Goal: Task Accomplishment & Management: Complete application form

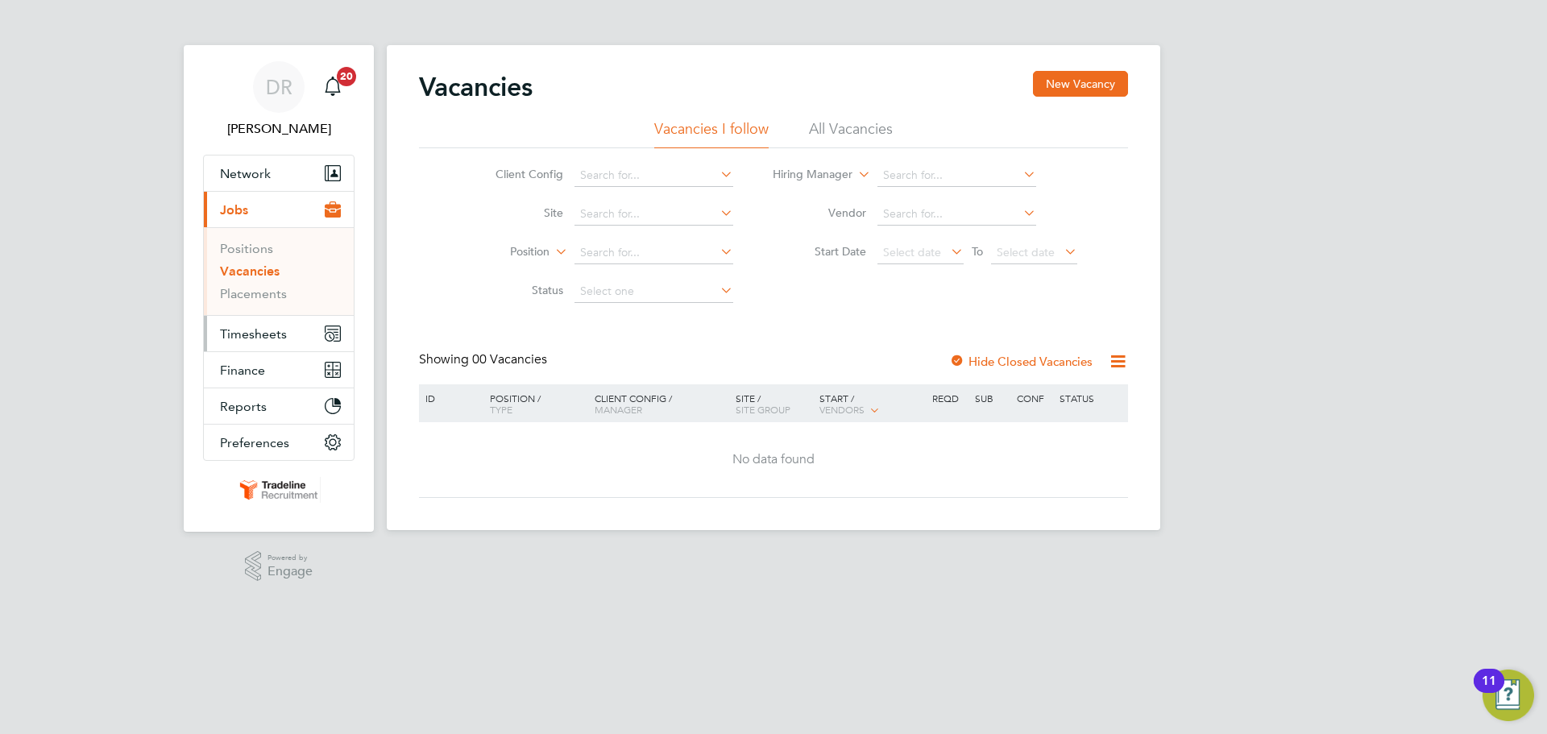
click at [232, 346] on button "Timesheets" at bounding box center [279, 333] width 150 height 35
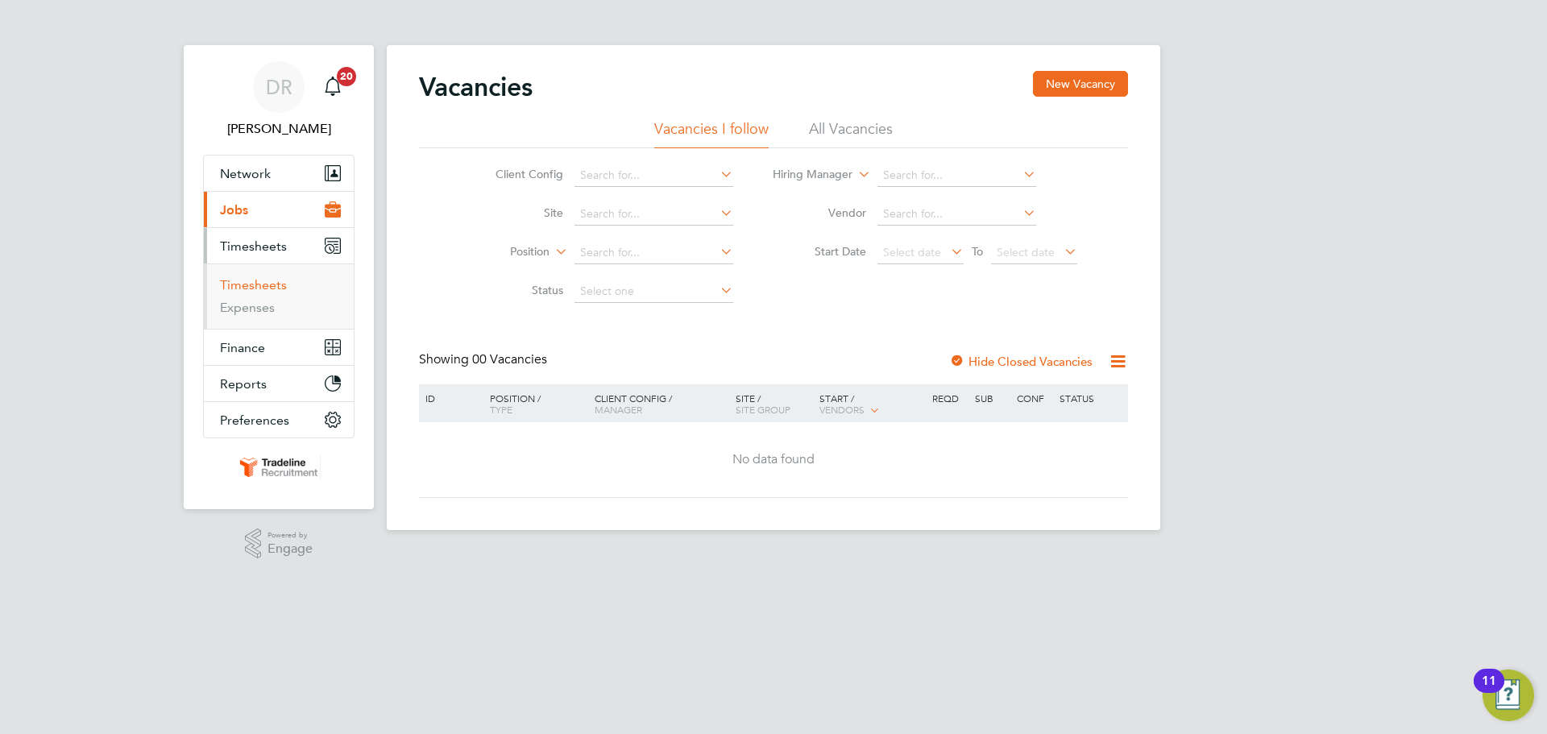
click at [238, 280] on link "Timesheets" at bounding box center [253, 284] width 67 height 15
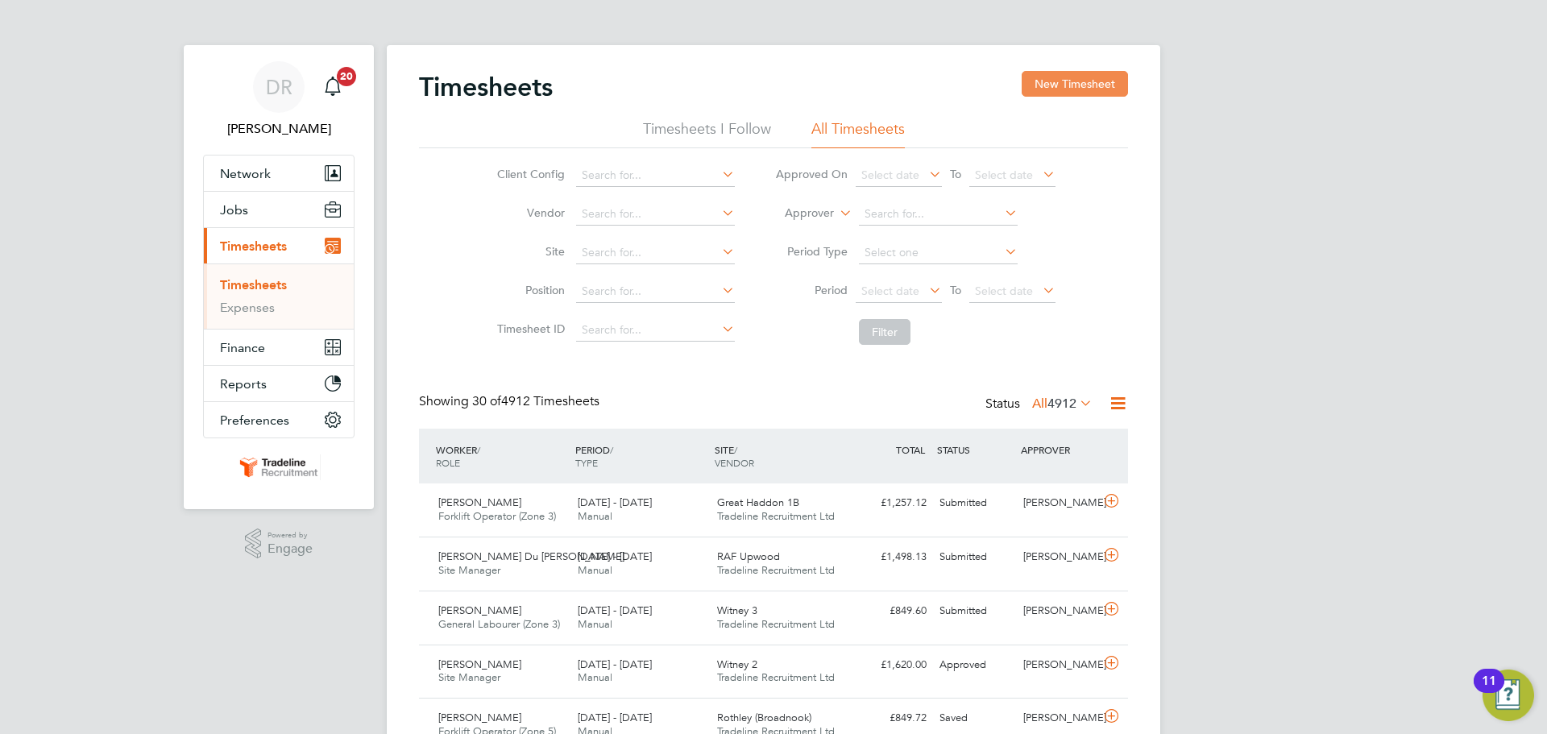
click at [1099, 74] on button "New Timesheet" at bounding box center [1075, 84] width 106 height 26
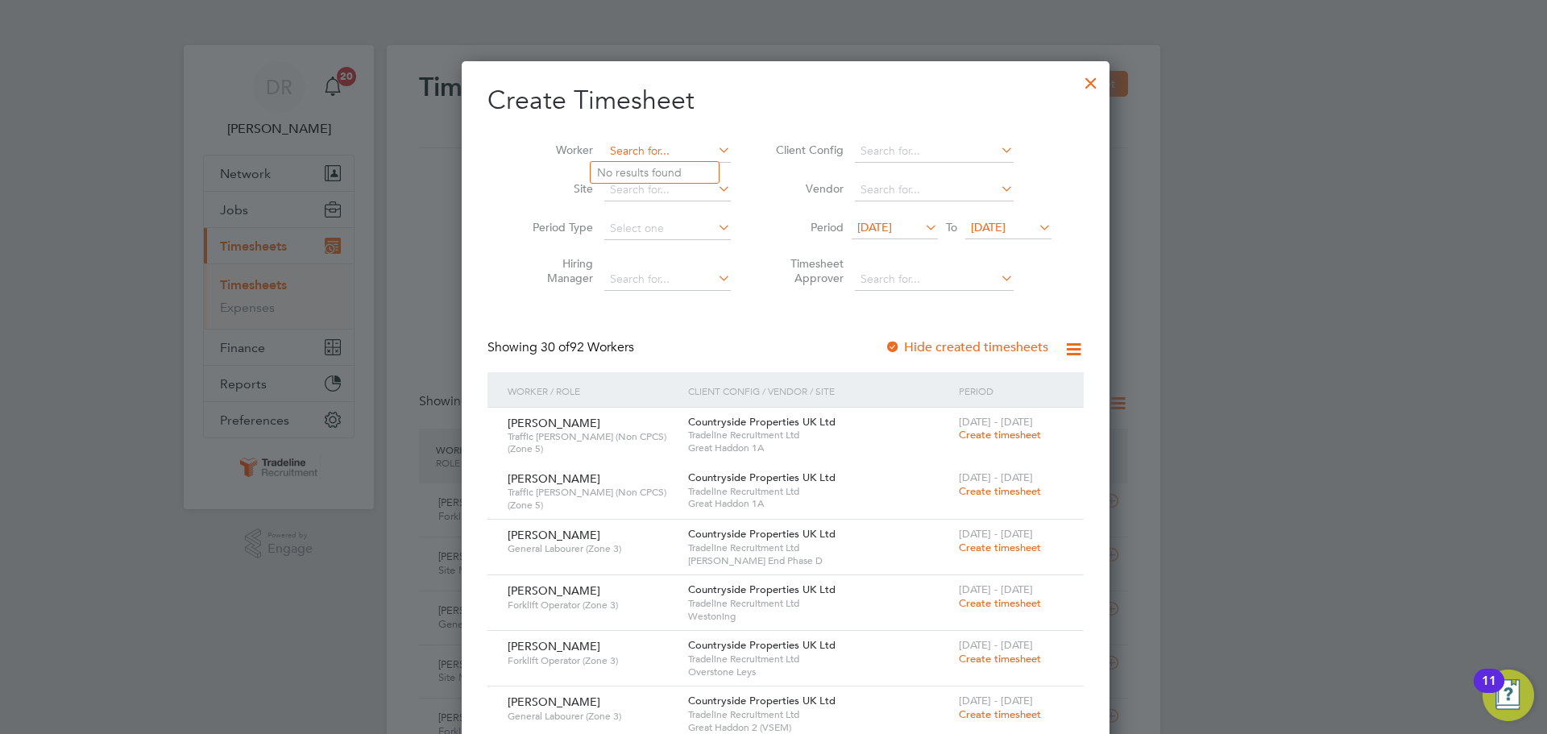
click at [609, 146] on input at bounding box center [667, 151] width 126 height 23
click at [623, 168] on li "[PERSON_NAME] escu" at bounding box center [670, 173] width 158 height 22
type input "[PERSON_NAME]"
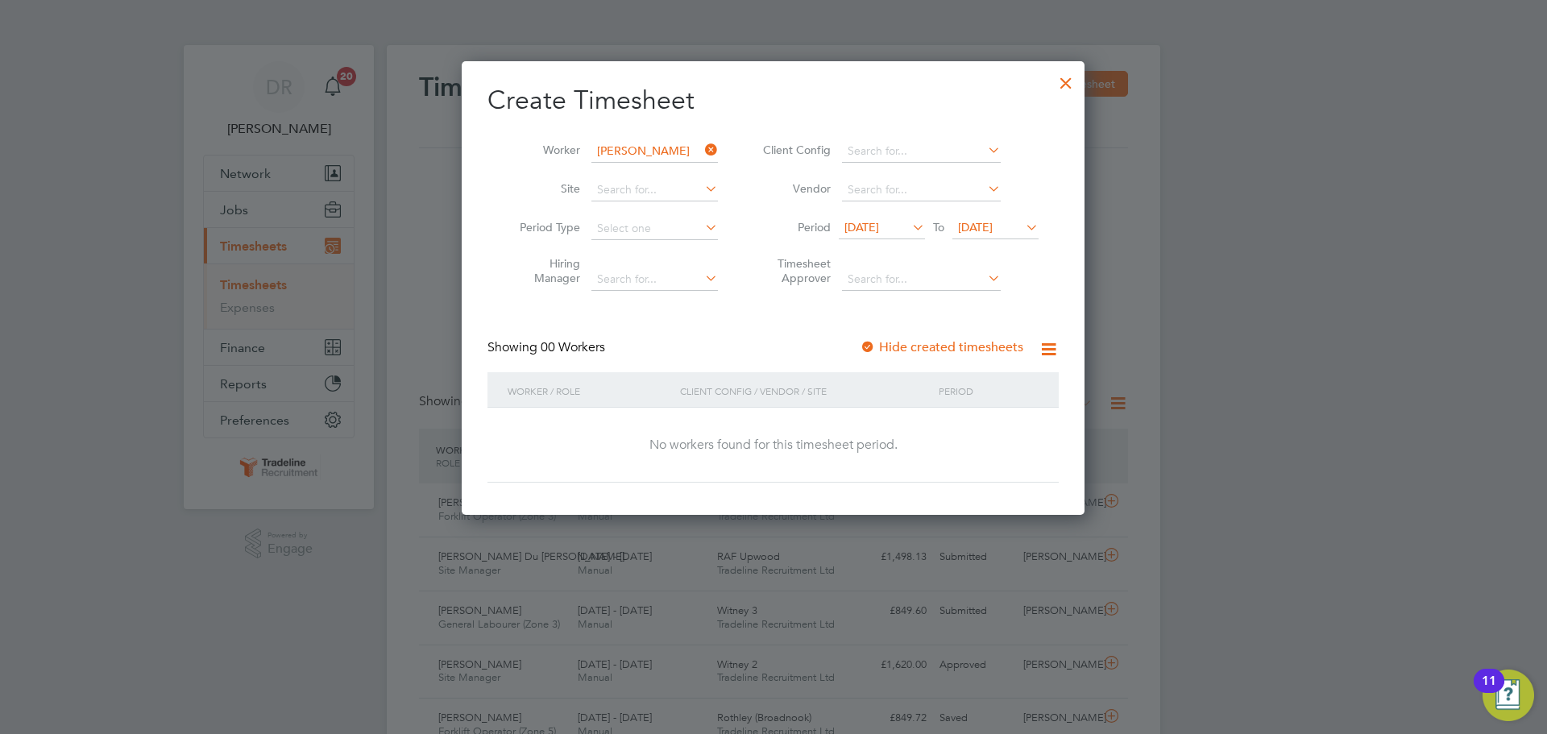
click at [897, 238] on span "[DATE]" at bounding box center [882, 229] width 86 height 22
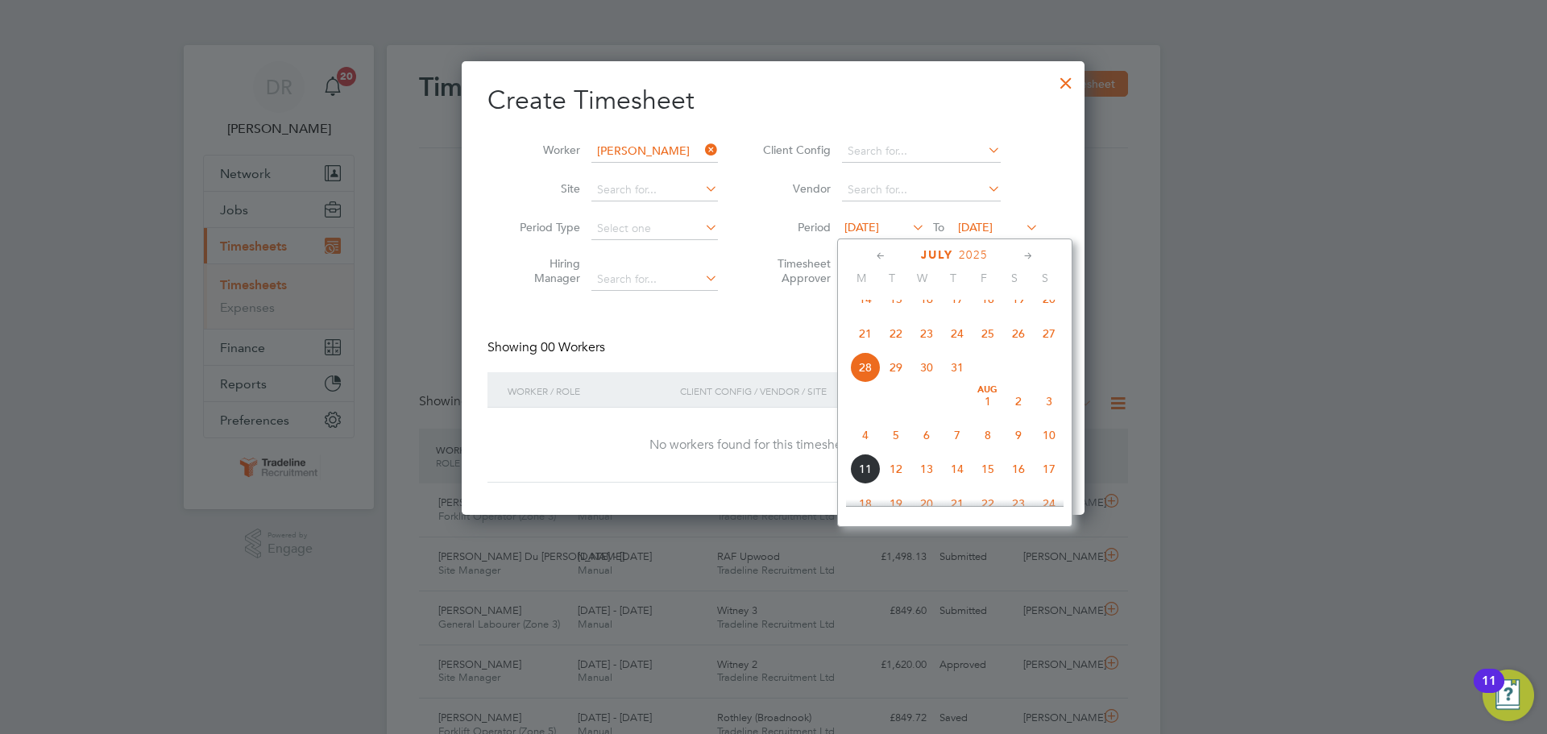
click at [870, 349] on span "21" at bounding box center [865, 333] width 31 height 31
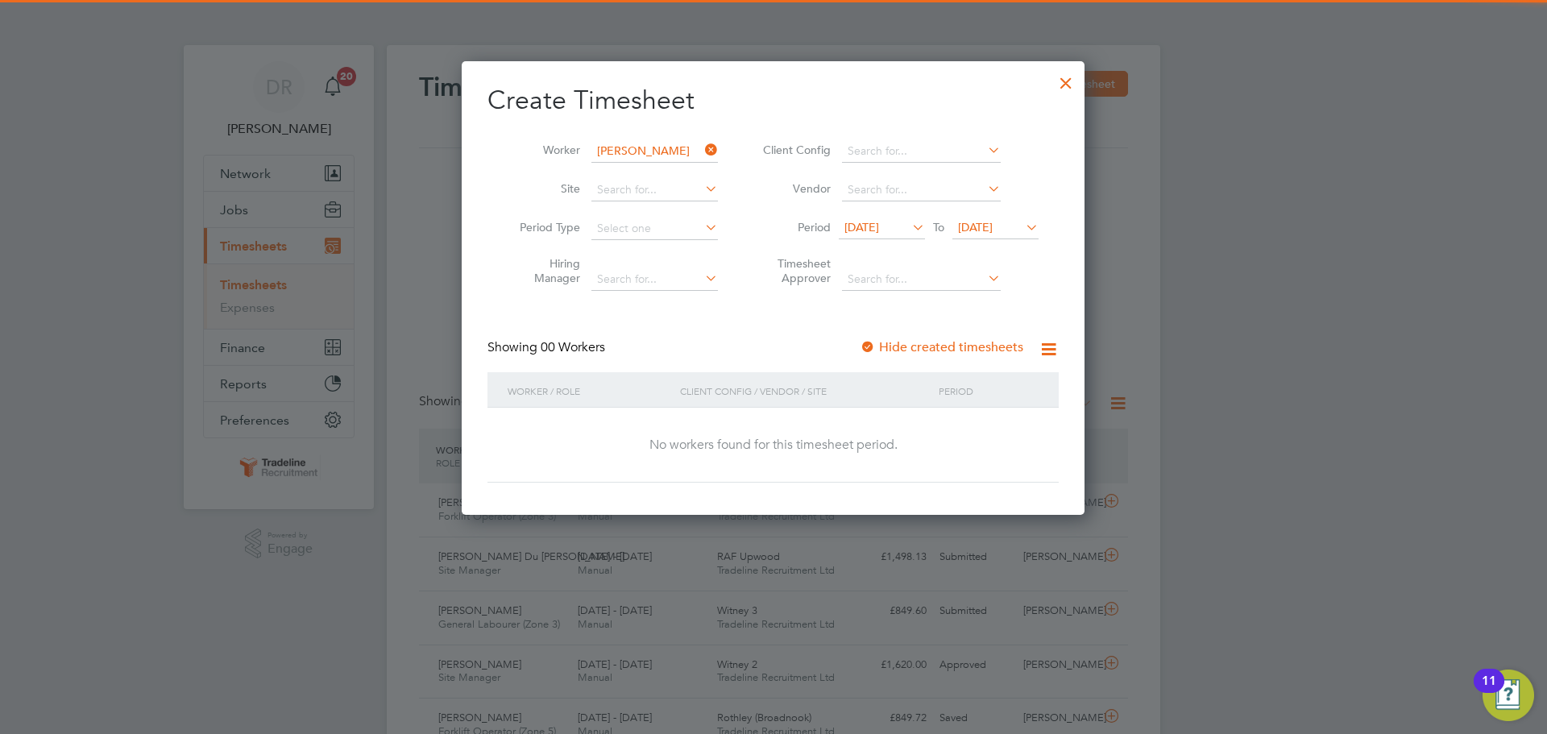
click at [1022, 222] on icon at bounding box center [1022, 227] width 0 height 23
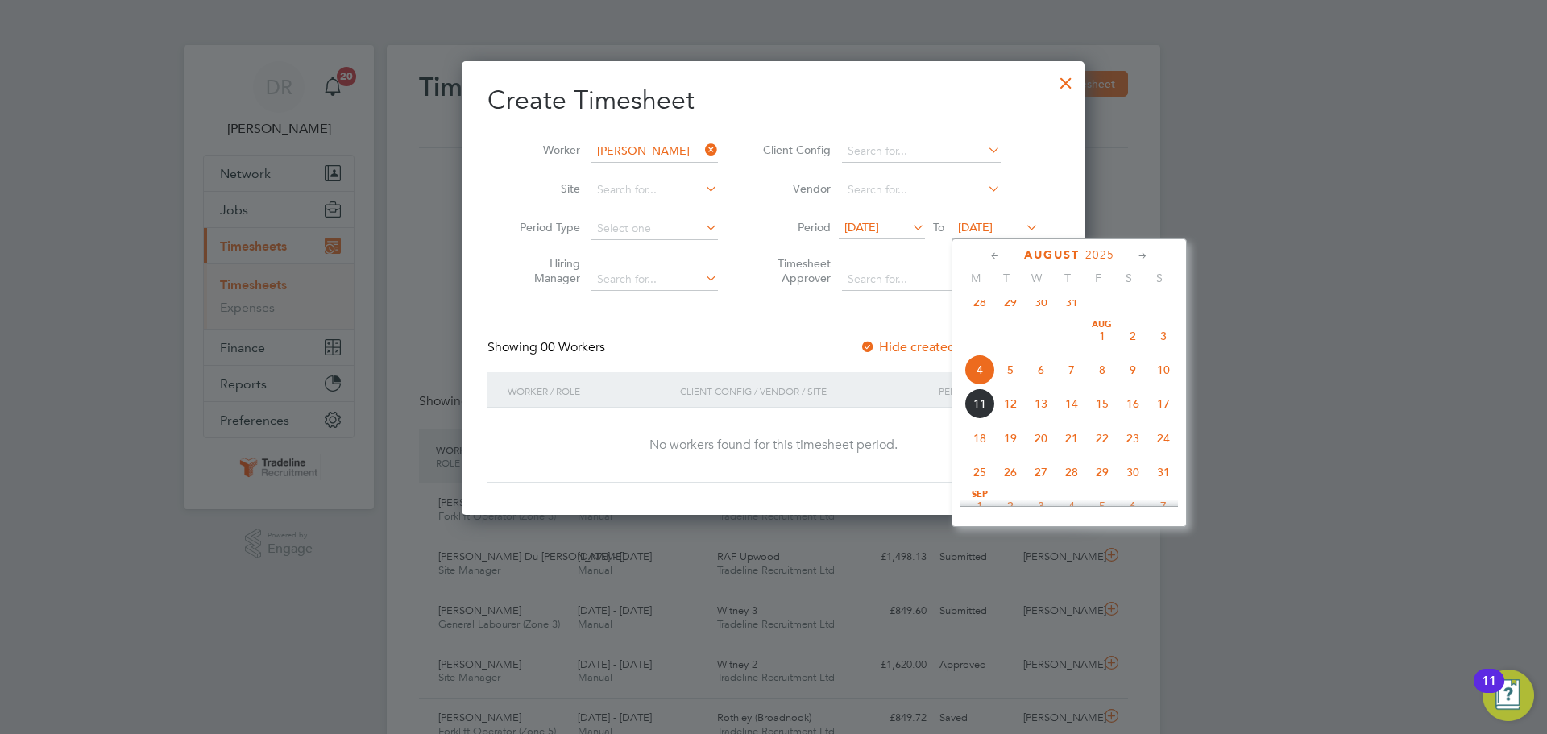
click at [1163, 487] on span "31" at bounding box center [1163, 472] width 31 height 31
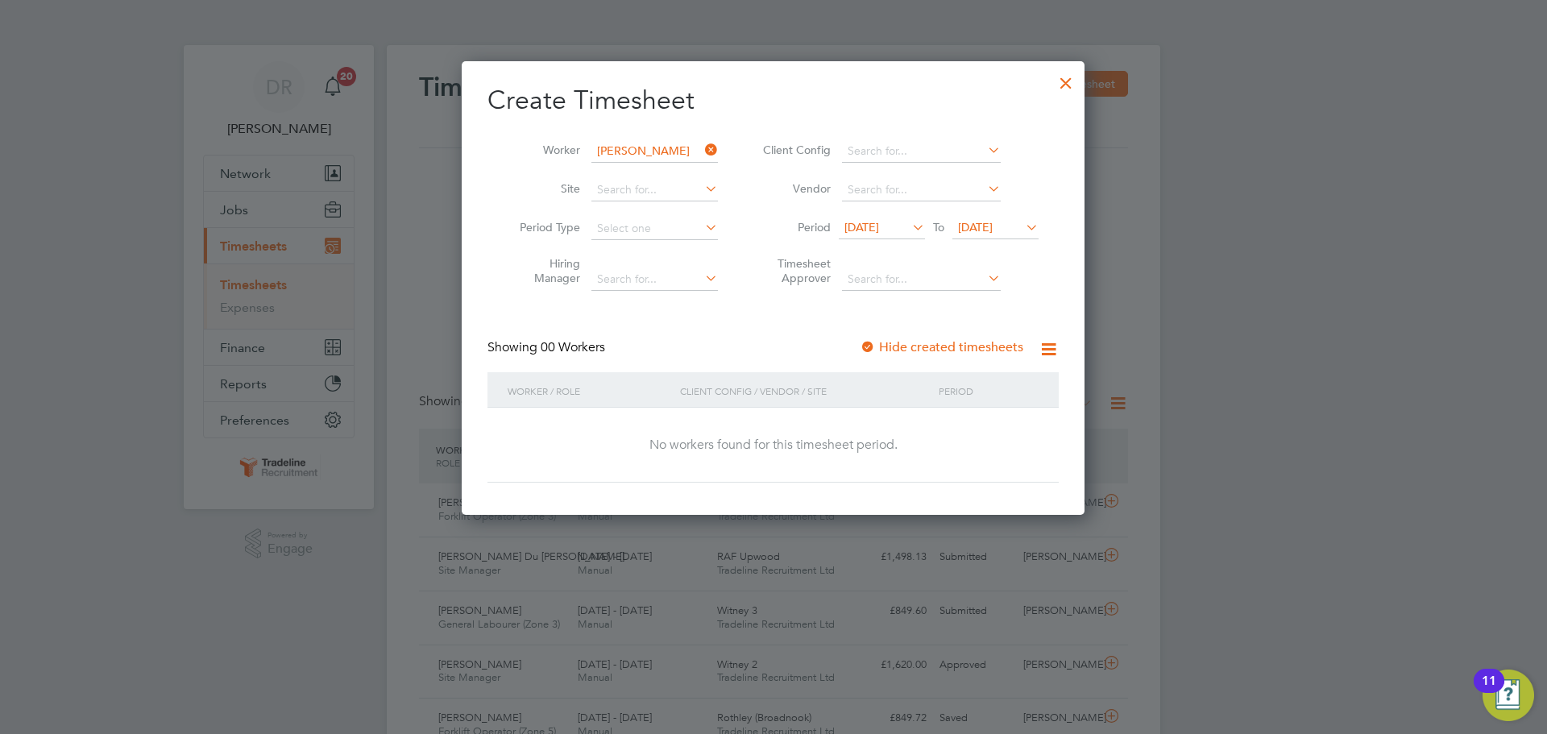
click at [1069, 81] on div at bounding box center [1065, 78] width 29 height 29
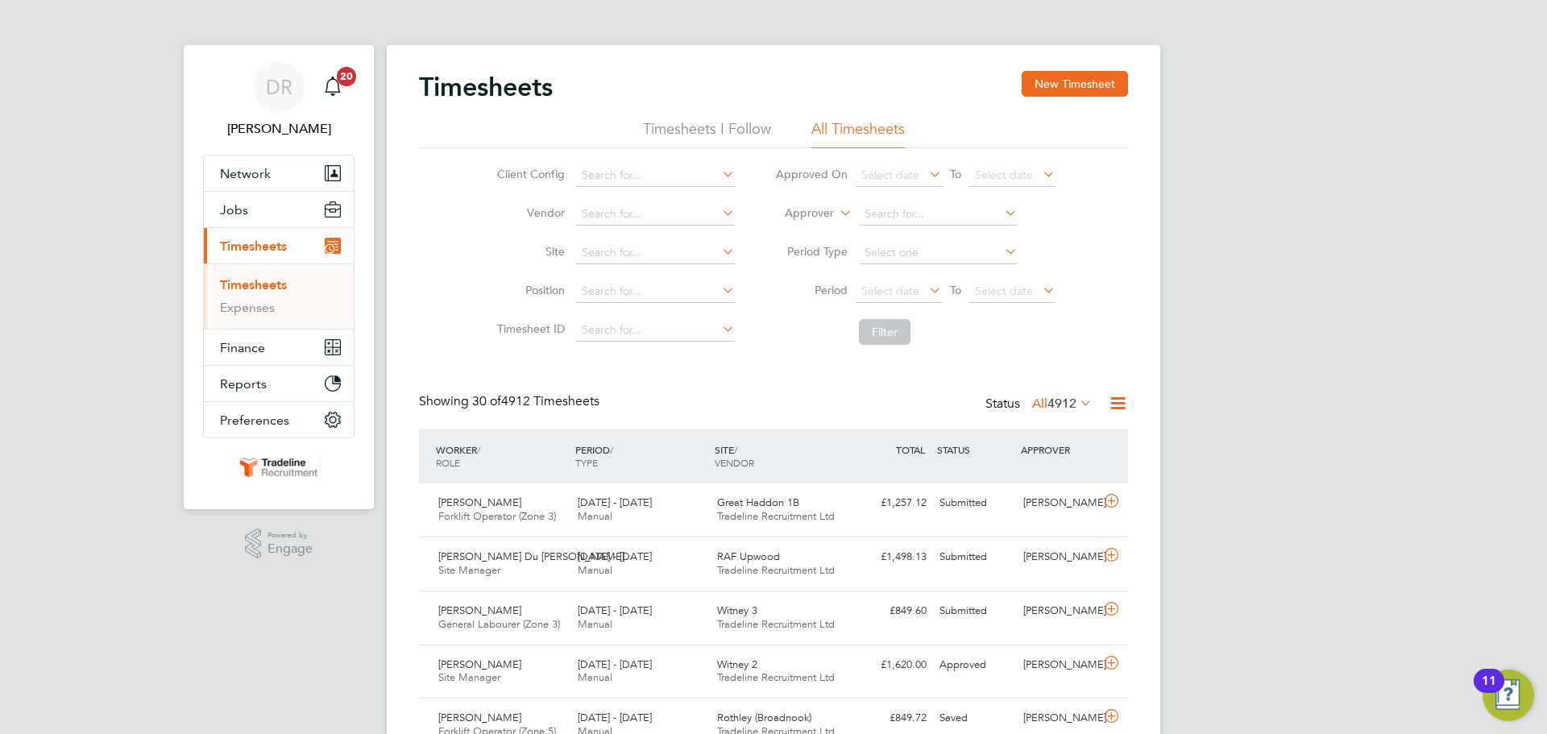
click at [810, 201] on li "Approver" at bounding box center [915, 214] width 321 height 39
click at [807, 213] on label "Approver" at bounding box center [797, 213] width 73 height 16
click at [793, 231] on li "Worker" at bounding box center [794, 232] width 80 height 21
click at [946, 210] on input at bounding box center [938, 214] width 159 height 23
click at [956, 236] on b "Gram" at bounding box center [970, 237] width 29 height 14
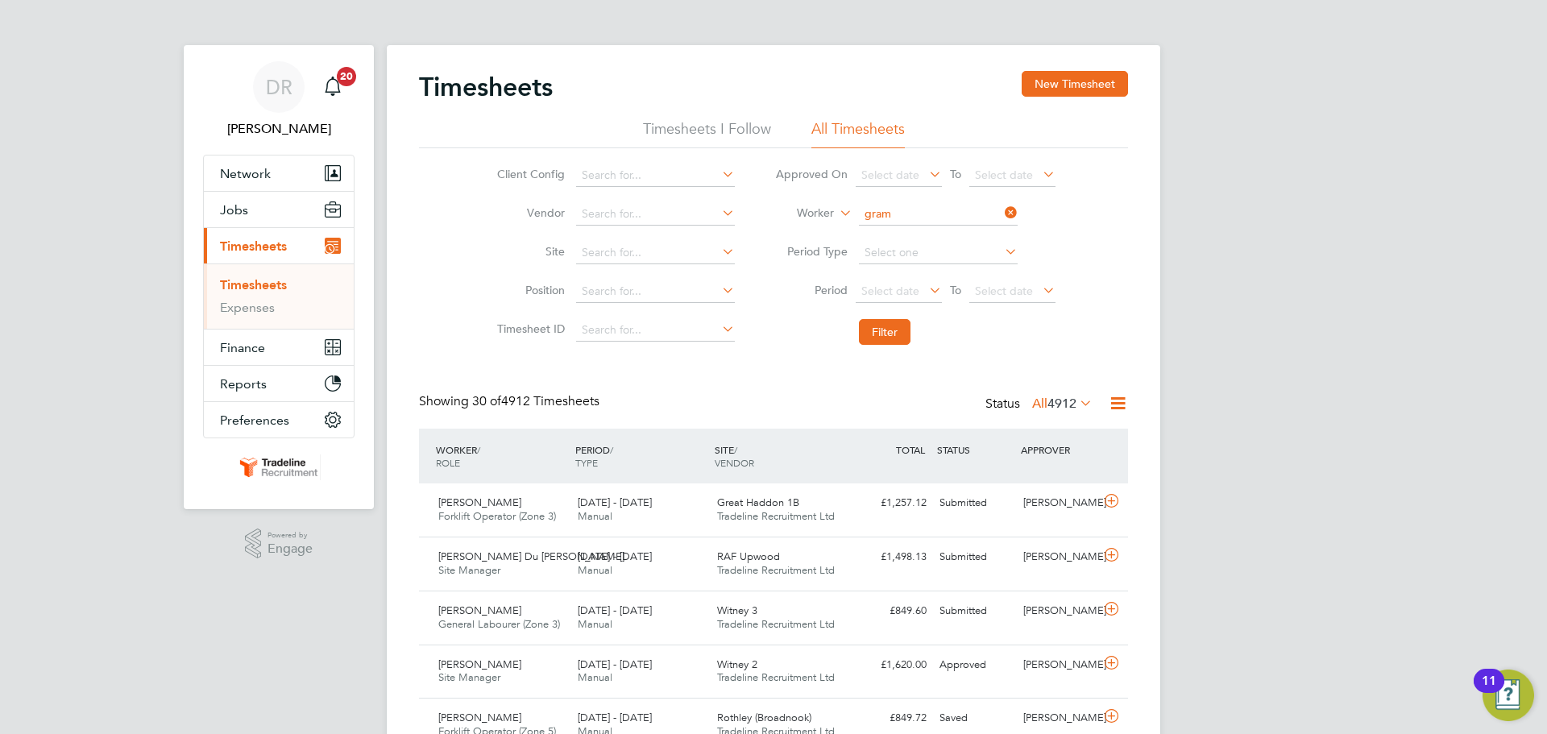
type input "[PERSON_NAME]"
click at [870, 330] on button "Filter" at bounding box center [885, 332] width 52 height 26
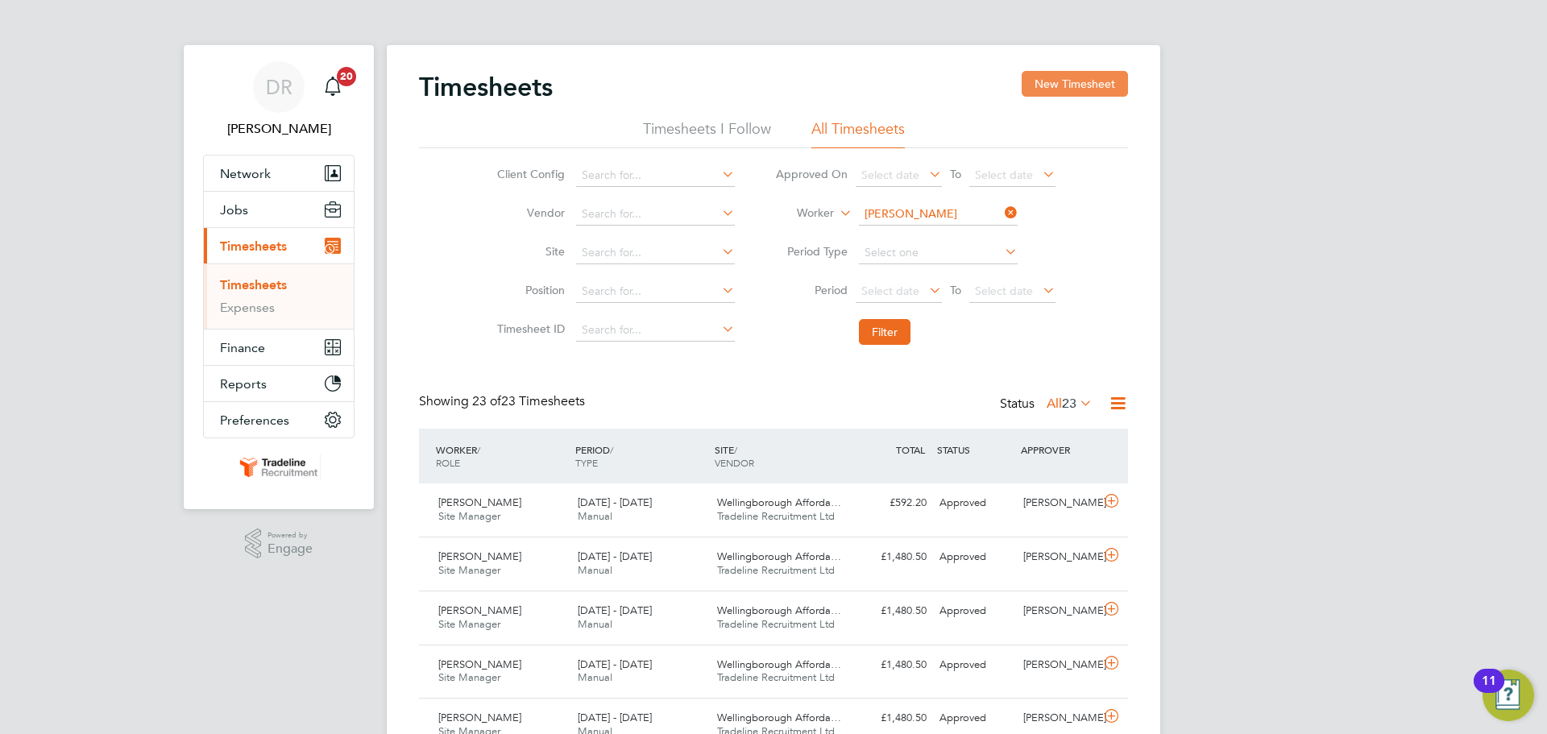
click at [1098, 95] on button "New Timesheet" at bounding box center [1075, 84] width 106 height 26
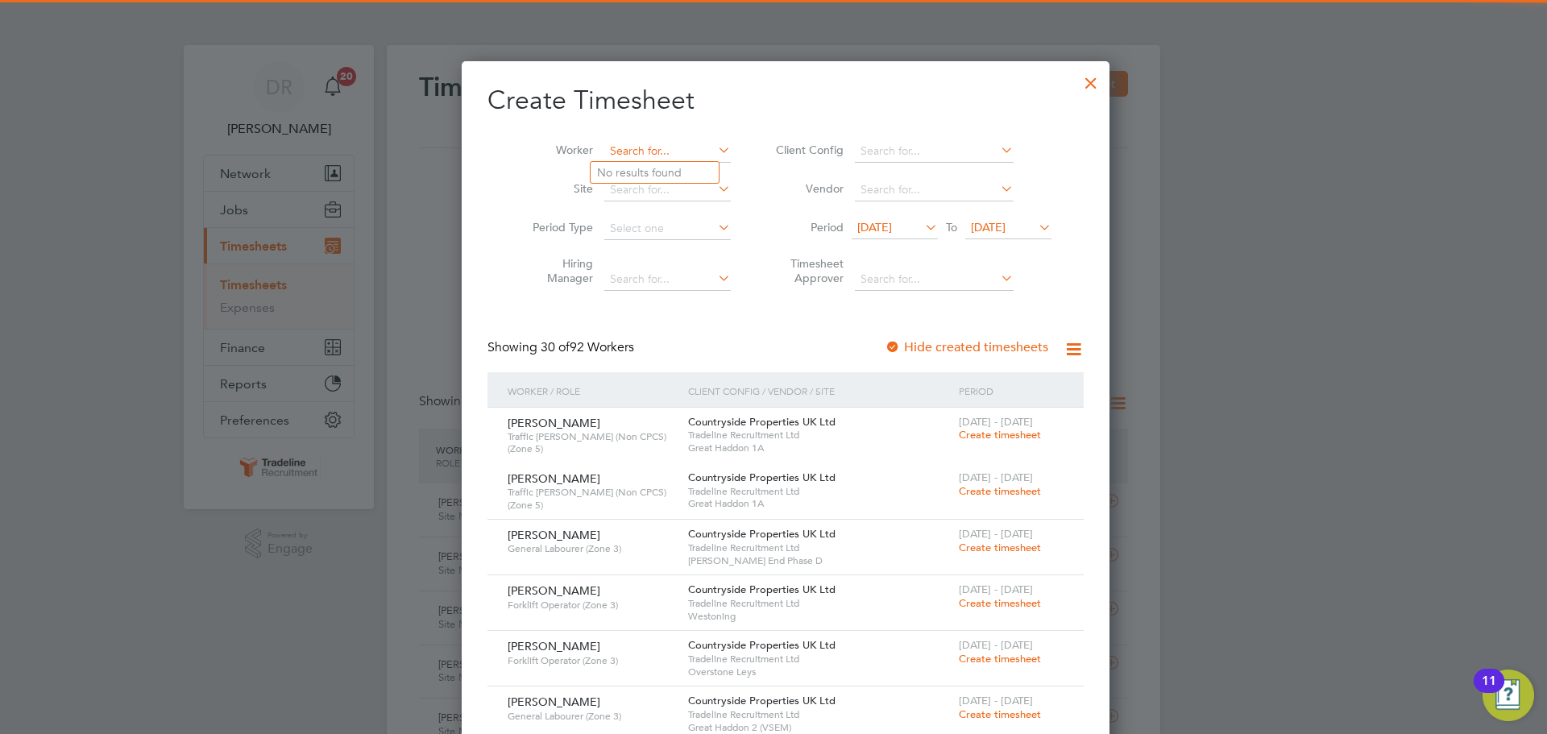
click at [621, 146] on input at bounding box center [667, 151] width 126 height 23
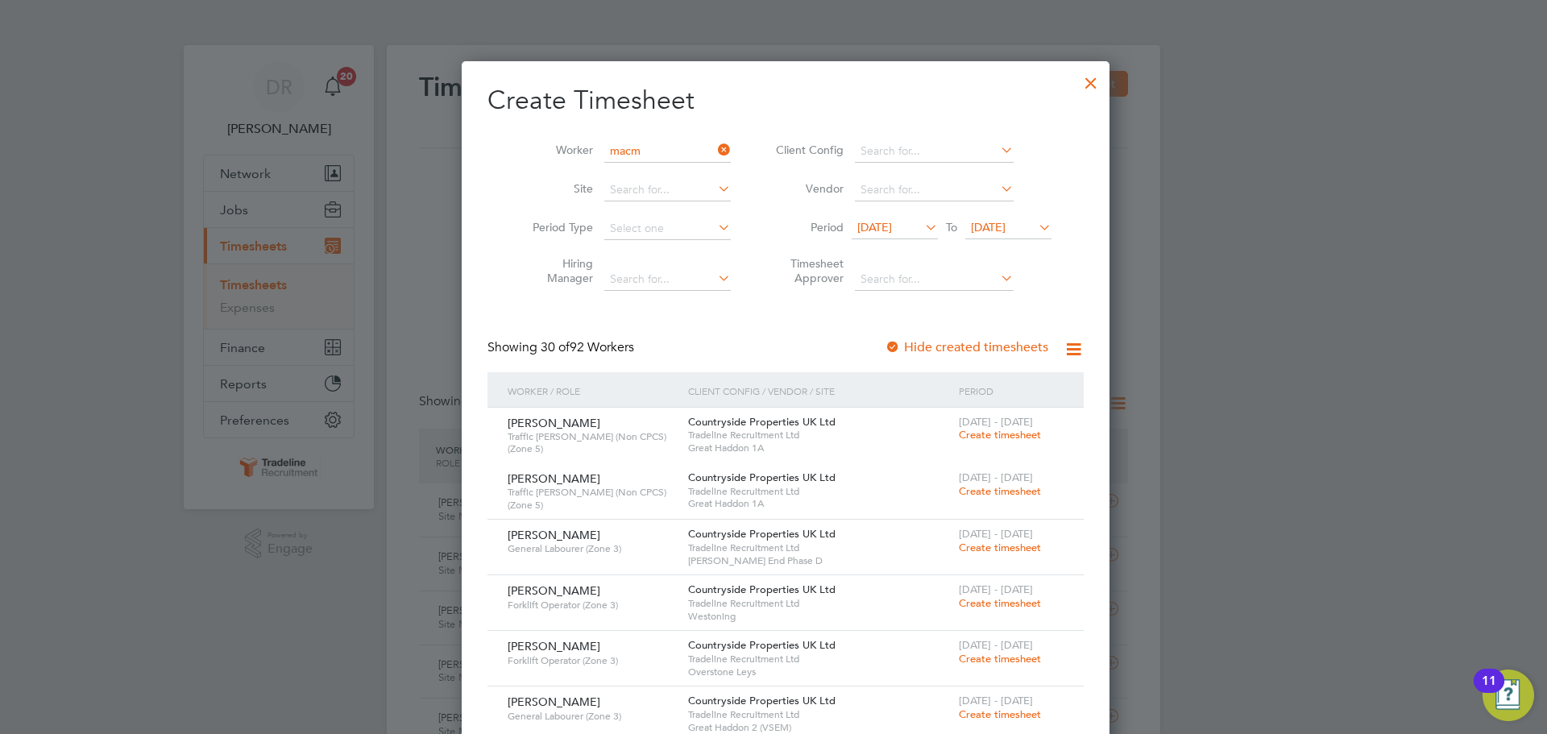
click at [646, 164] on li "Donncadh Macm ahon" at bounding box center [655, 173] width 128 height 22
type input "Donncadh Macmahon"
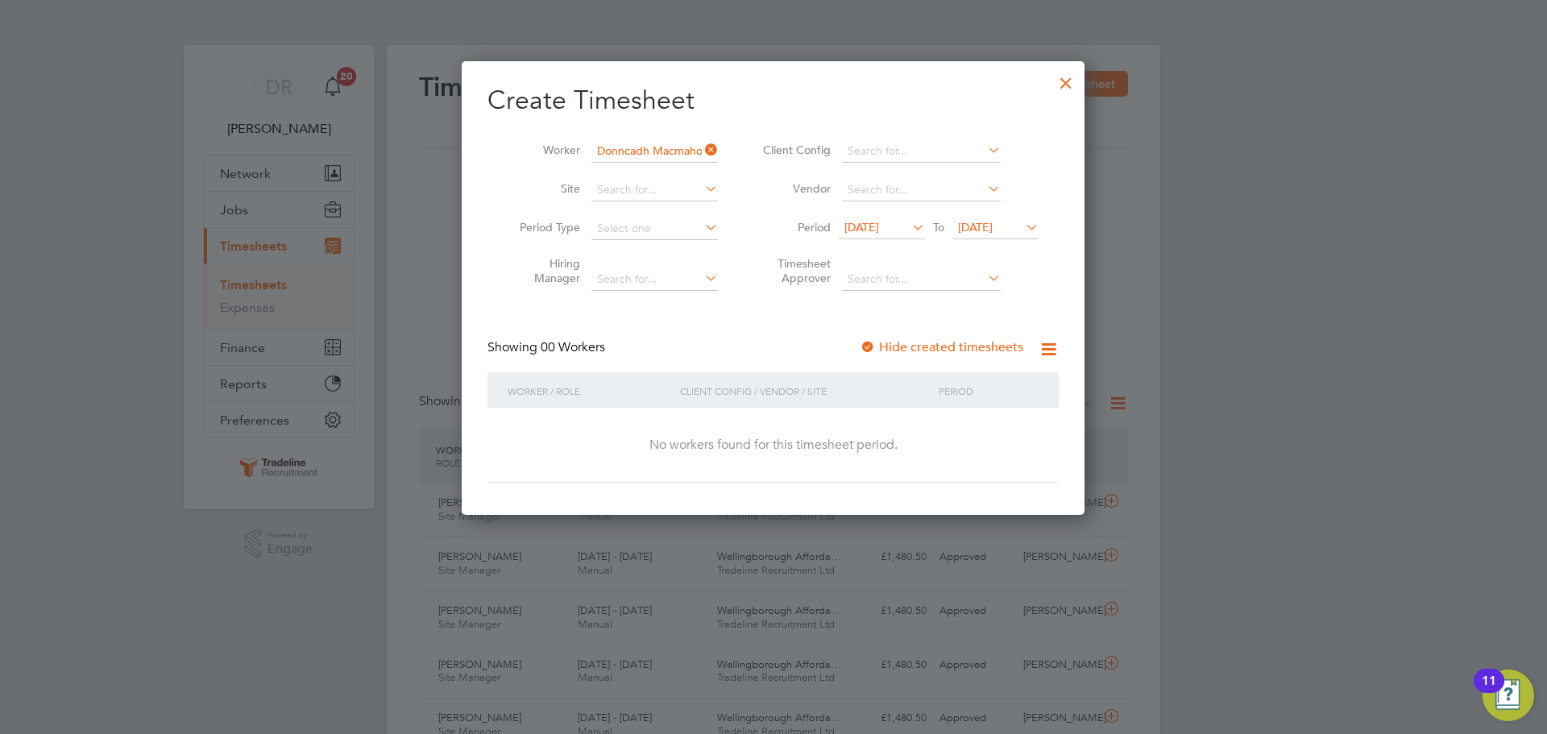
click at [993, 221] on span "[DATE]" at bounding box center [975, 227] width 35 height 15
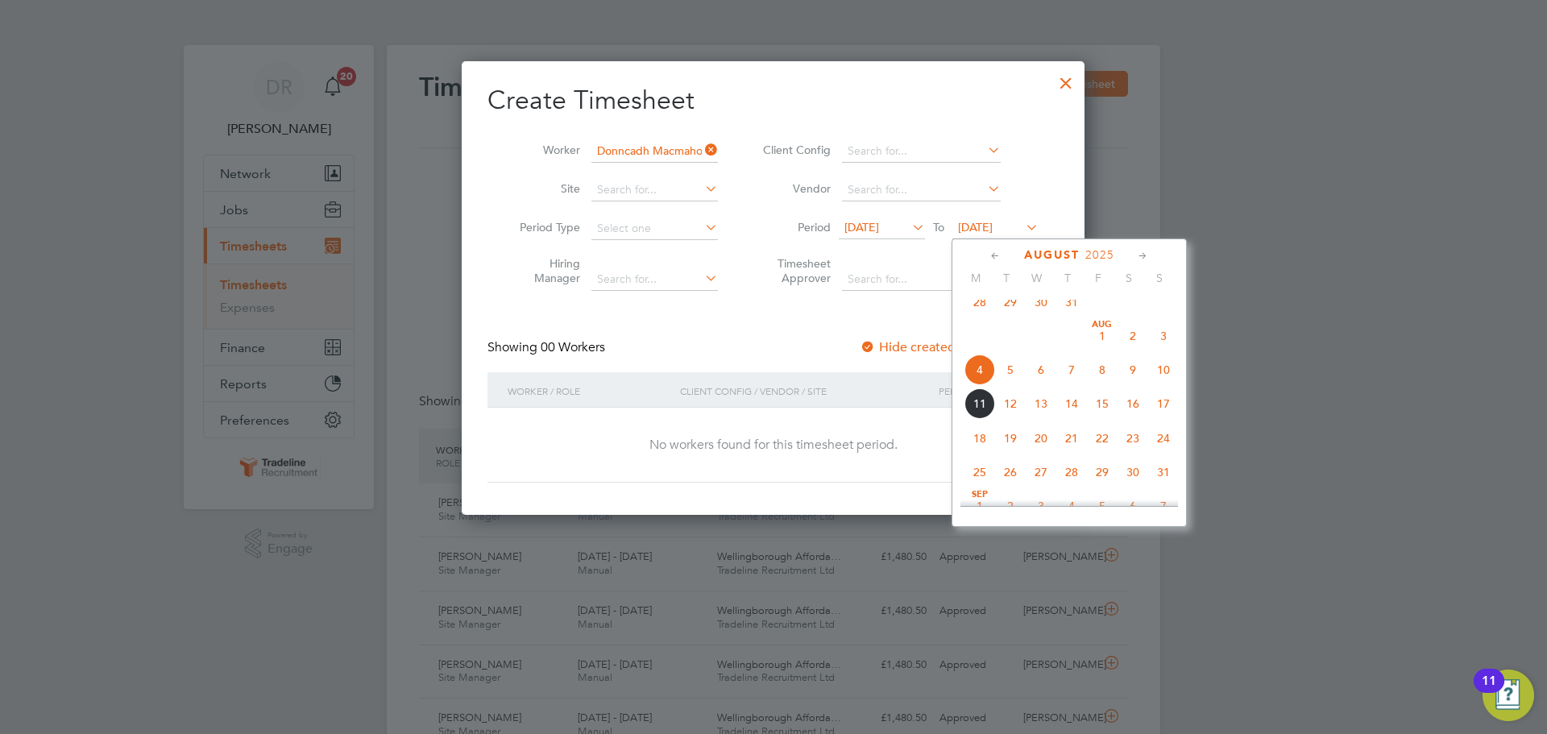
click at [1161, 454] on span "24" at bounding box center [1163, 438] width 31 height 31
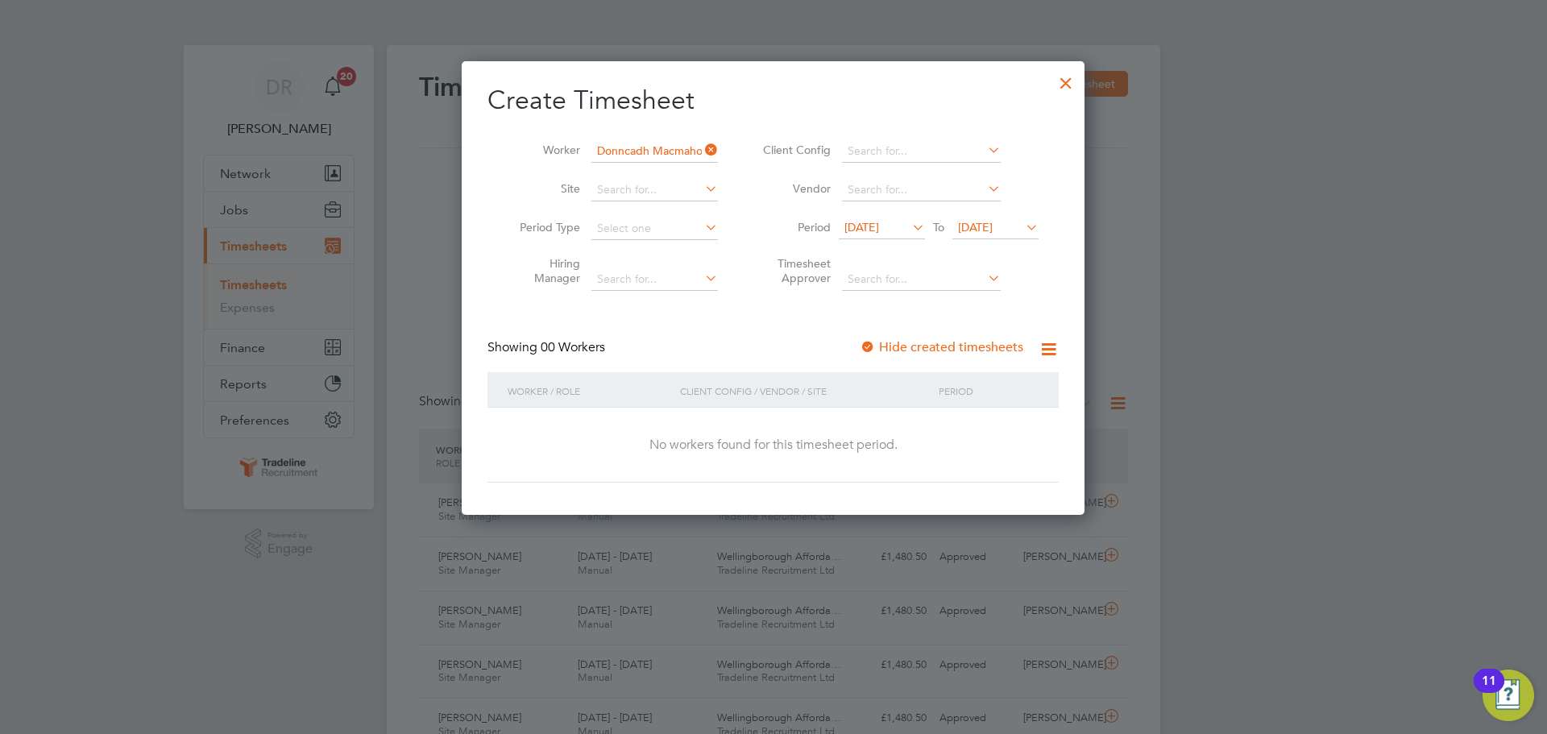
click at [1059, 87] on div at bounding box center [1065, 78] width 29 height 29
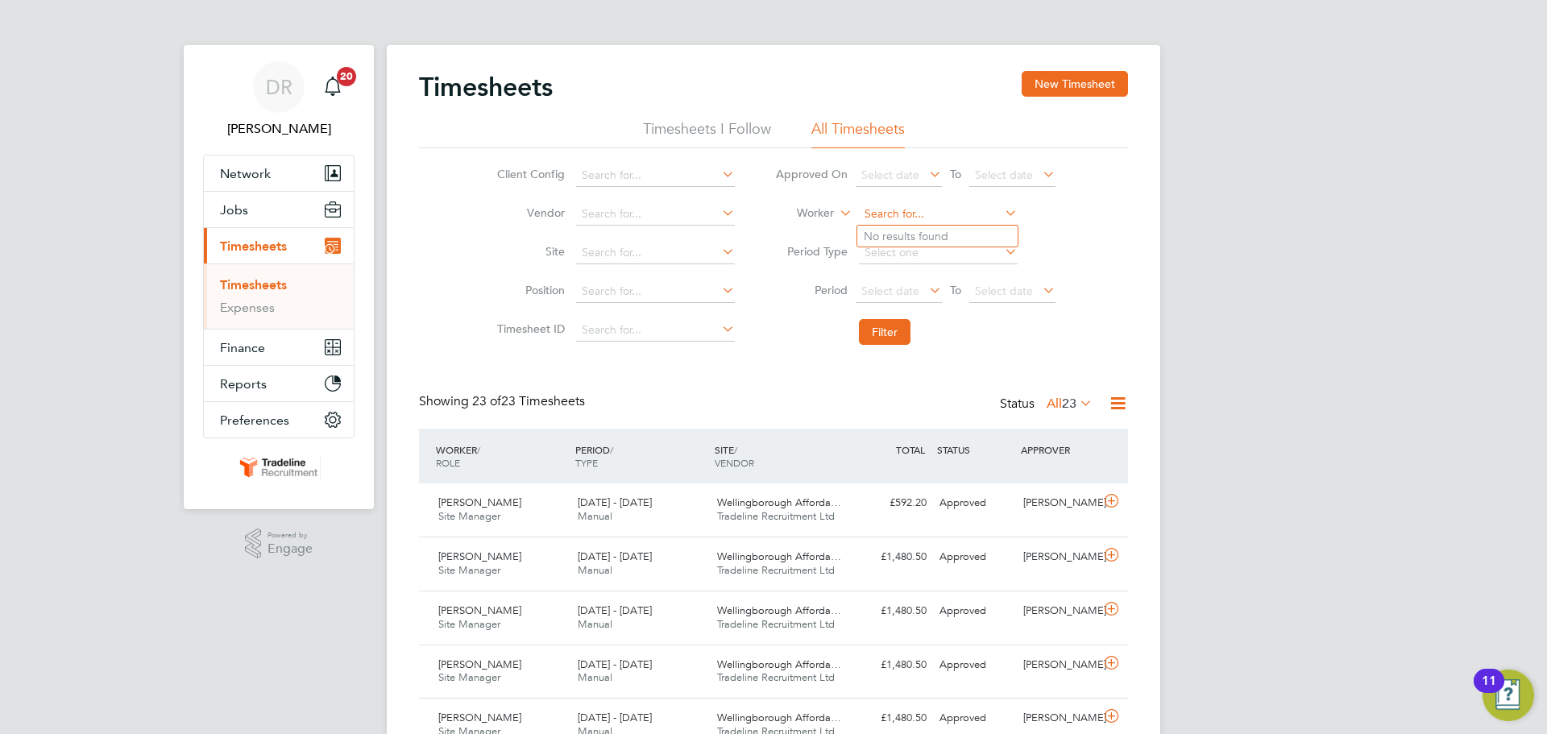
click at [875, 216] on input at bounding box center [938, 214] width 159 height 23
click at [929, 239] on b "Macm" at bounding box center [932, 237] width 32 height 14
type input "Donncadh Macmahon"
click at [899, 334] on button "Filter" at bounding box center [885, 332] width 52 height 26
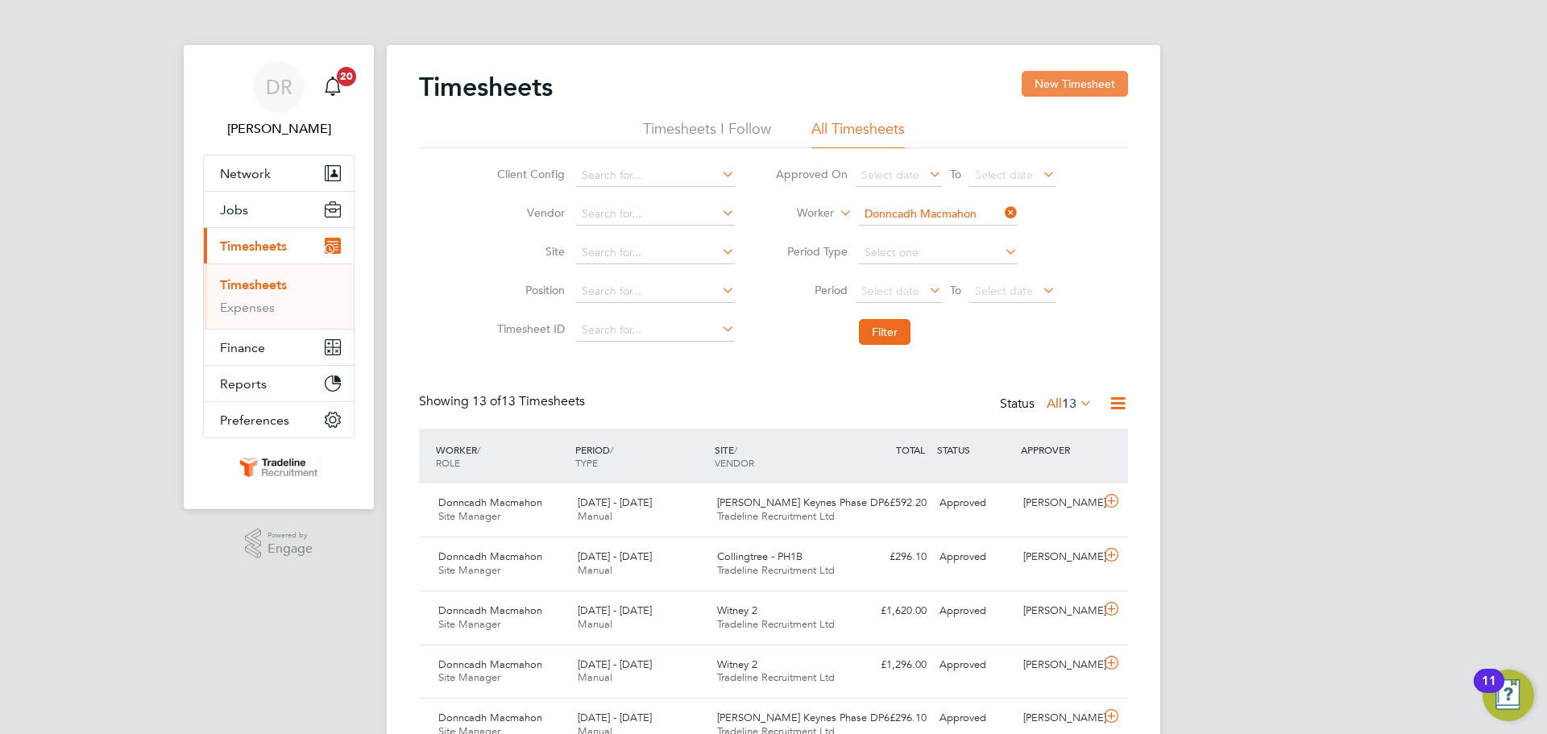
click at [1034, 73] on button "New Timesheet" at bounding box center [1075, 84] width 106 height 26
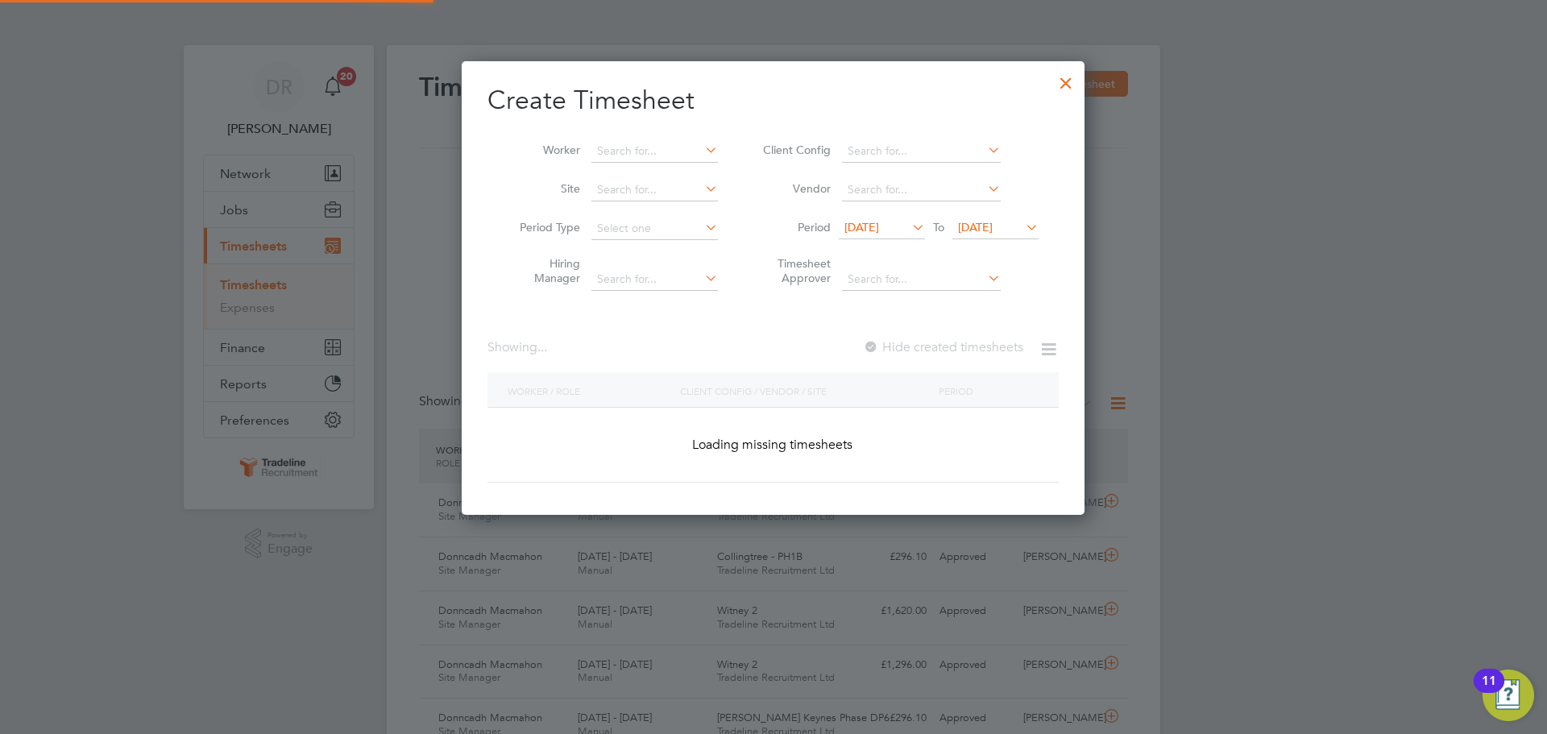
click at [587, 136] on li "Worker" at bounding box center [612, 151] width 251 height 39
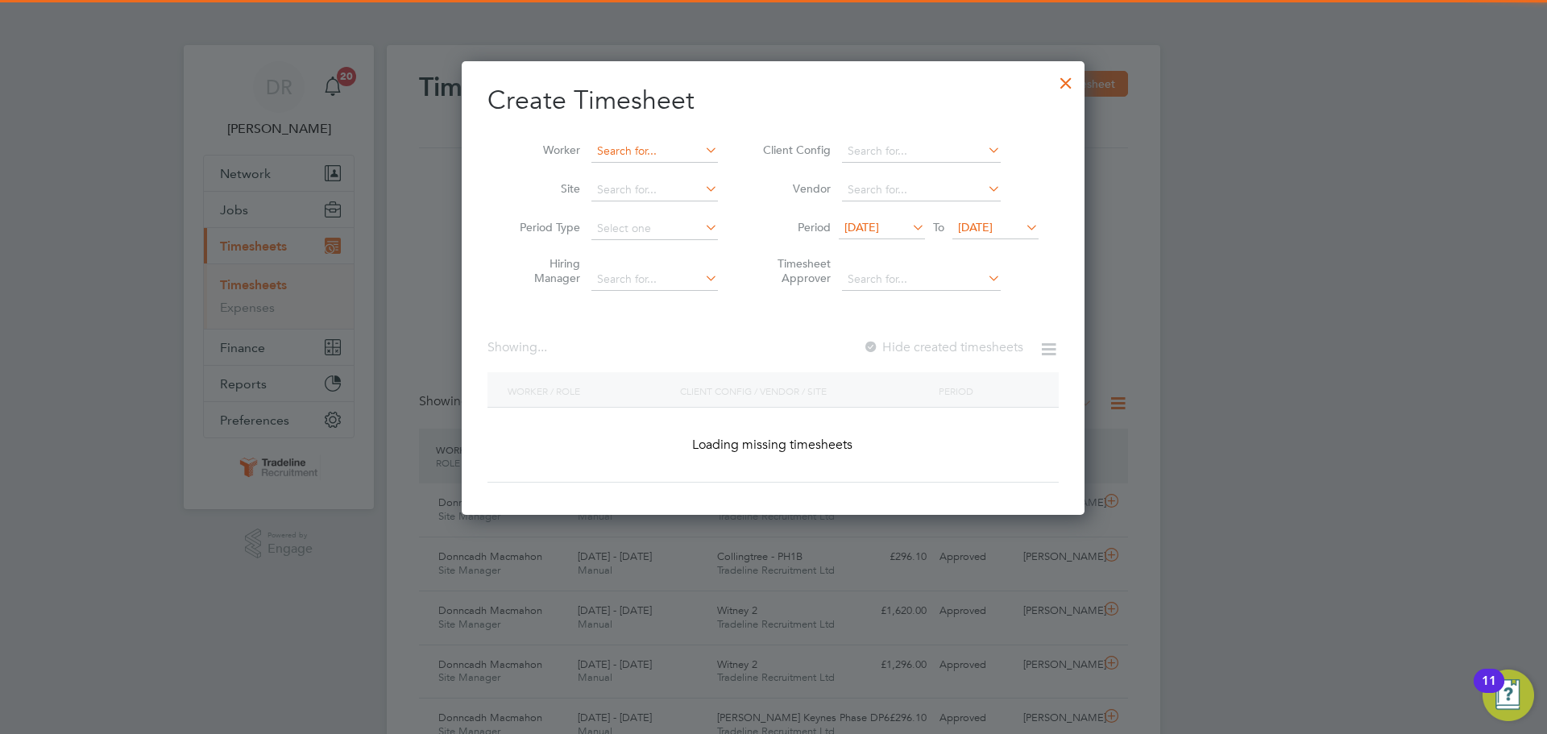
click at [596, 155] on input at bounding box center [654, 151] width 126 height 23
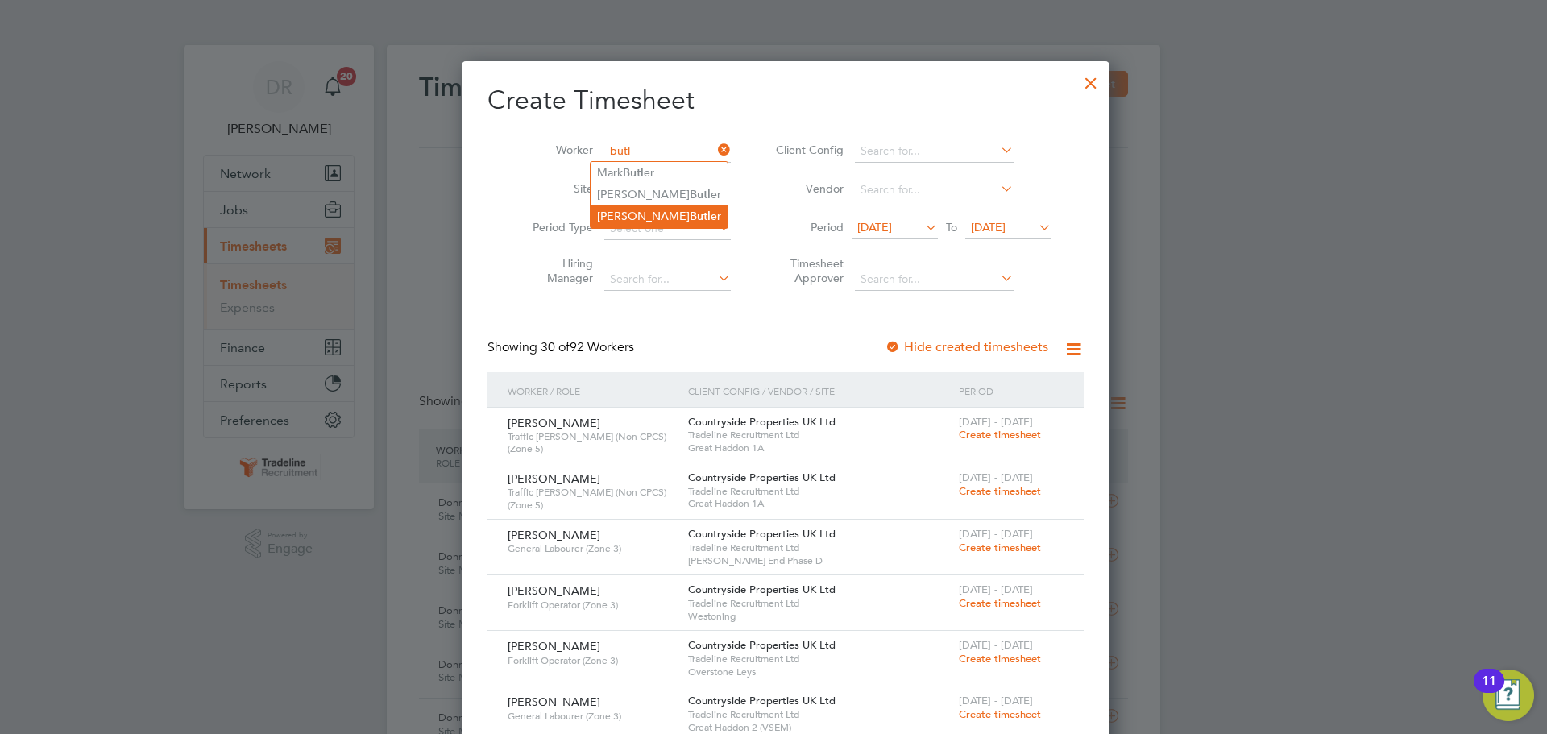
click at [690, 211] on b "Butl" at bounding box center [700, 216] width 21 height 14
type input "[PERSON_NAME]"
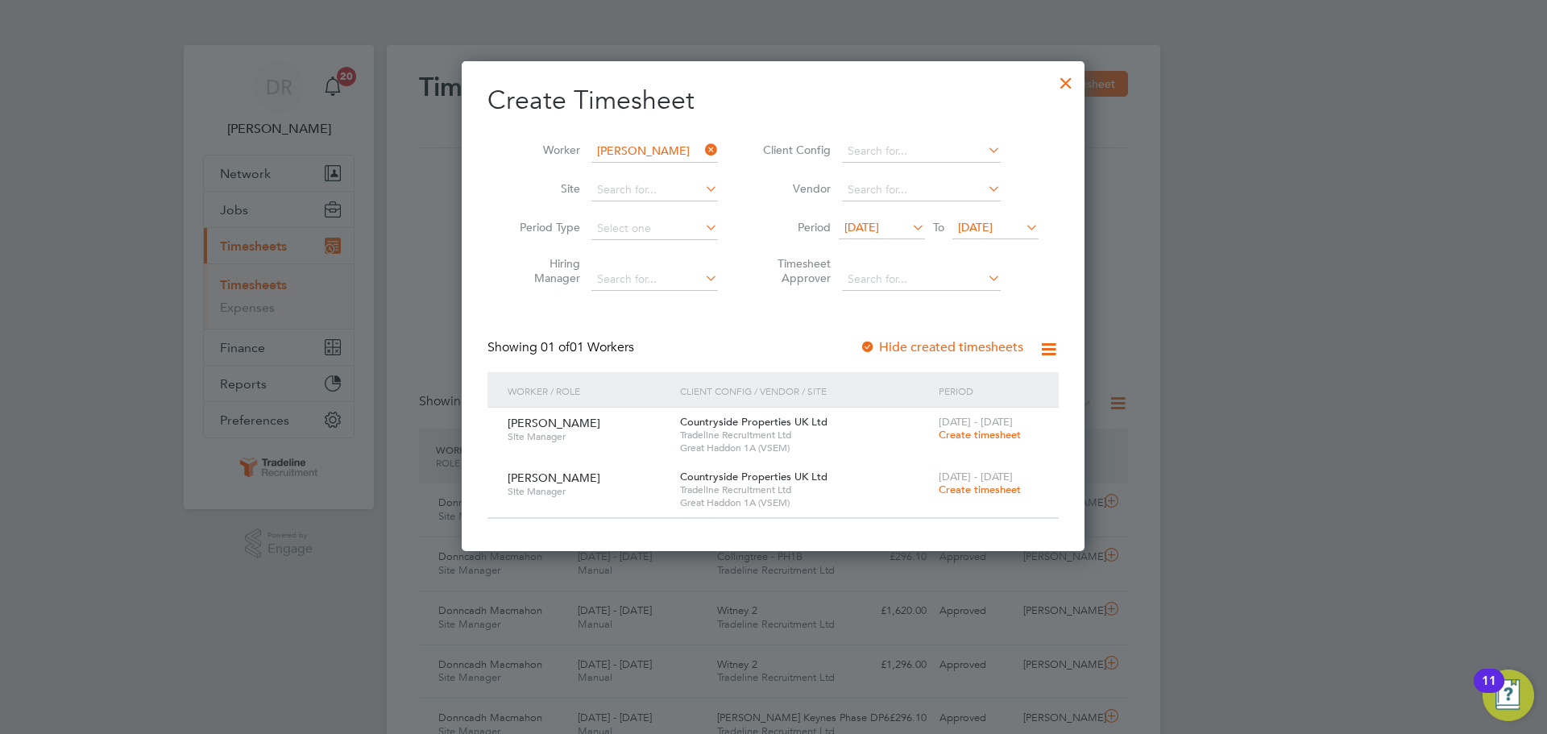
click at [955, 491] on span "Create timesheet" at bounding box center [980, 490] width 82 height 14
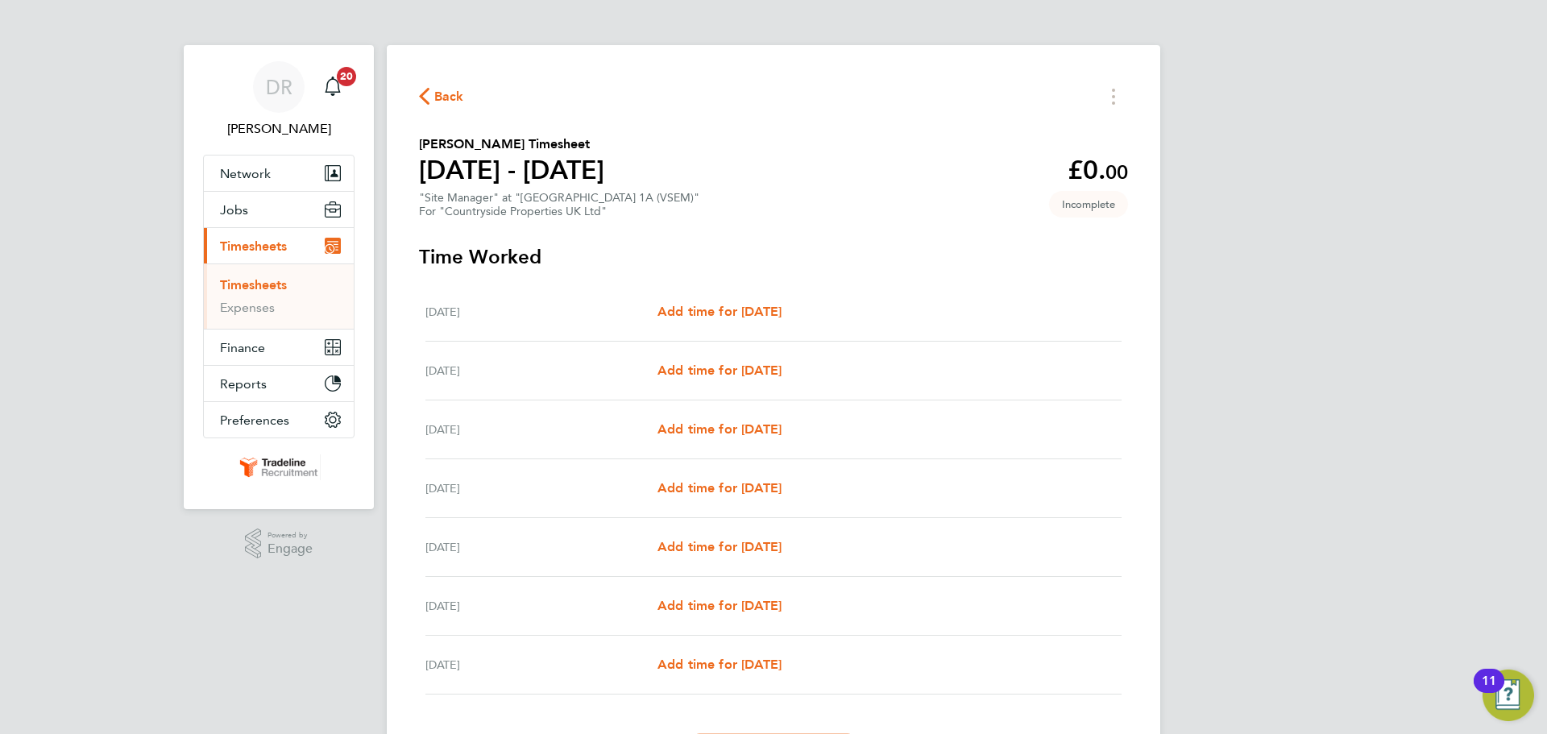
click at [234, 283] on link "Timesheets" at bounding box center [253, 284] width 67 height 15
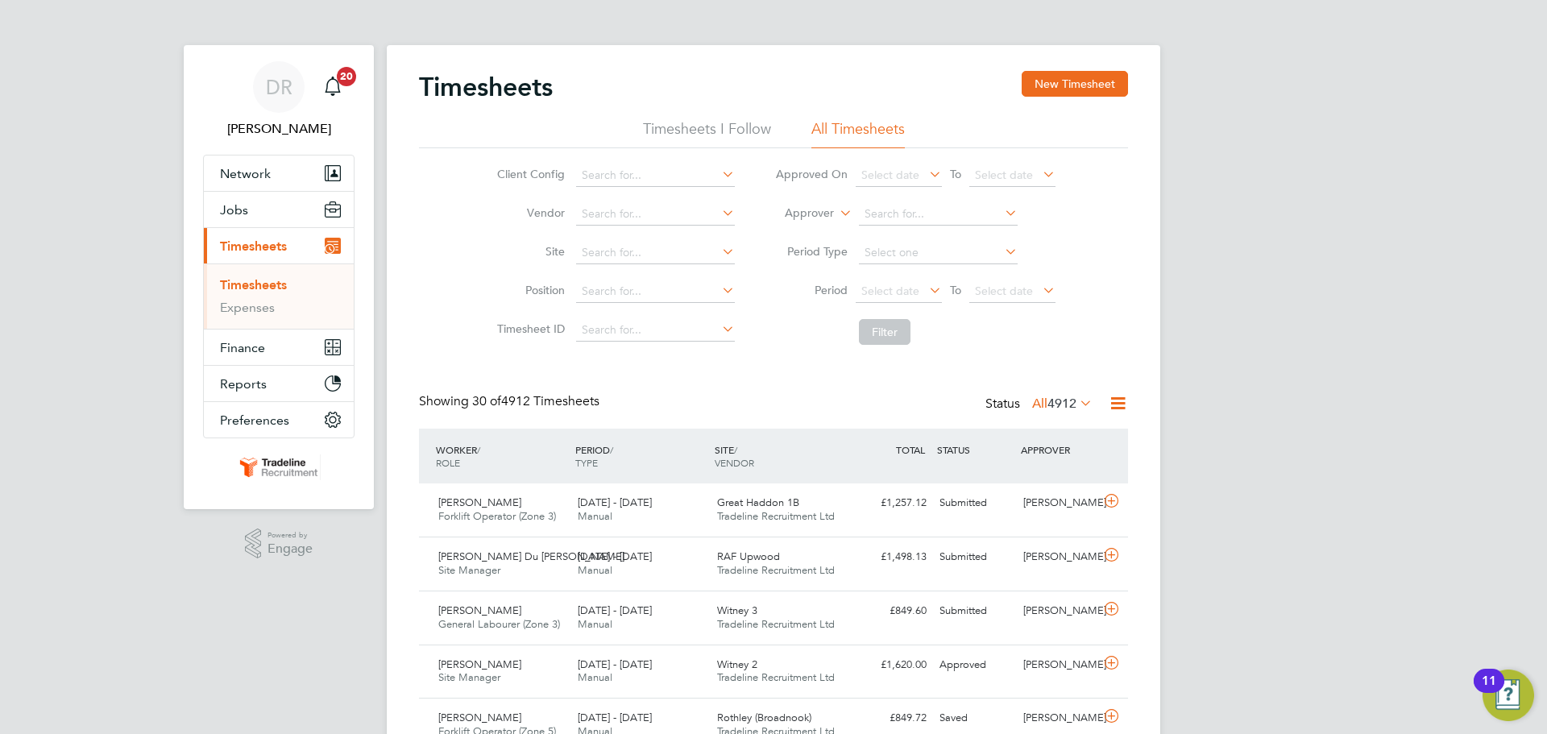
click at [1018, 74] on div "Timesheets New Timesheet" at bounding box center [773, 95] width 709 height 48
click at [1047, 82] on button "New Timesheet" at bounding box center [1075, 84] width 106 height 26
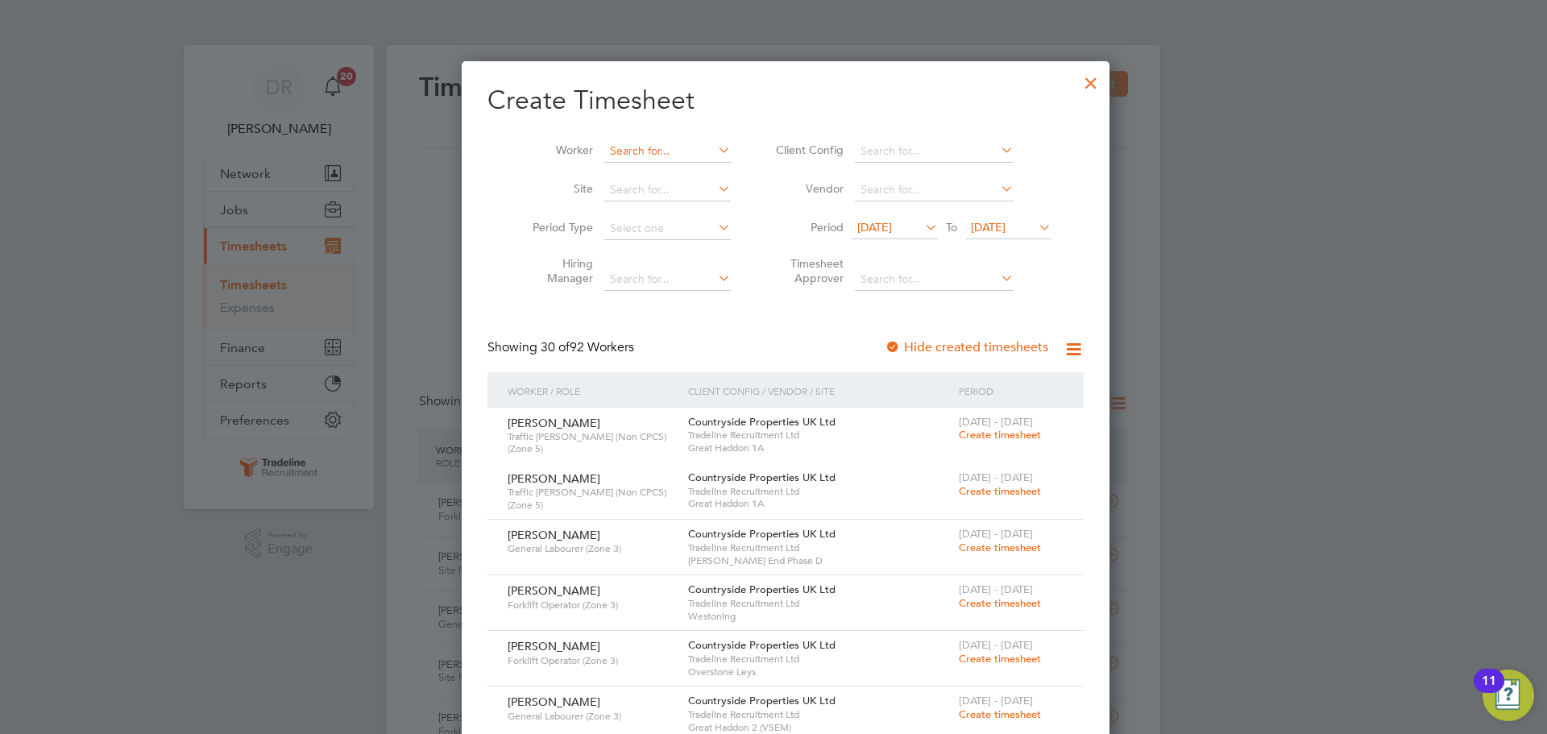
click at [661, 152] on input at bounding box center [667, 151] width 126 height 23
click at [661, 213] on li "[PERSON_NAME] er" at bounding box center [659, 216] width 137 height 22
type input "[PERSON_NAME]"
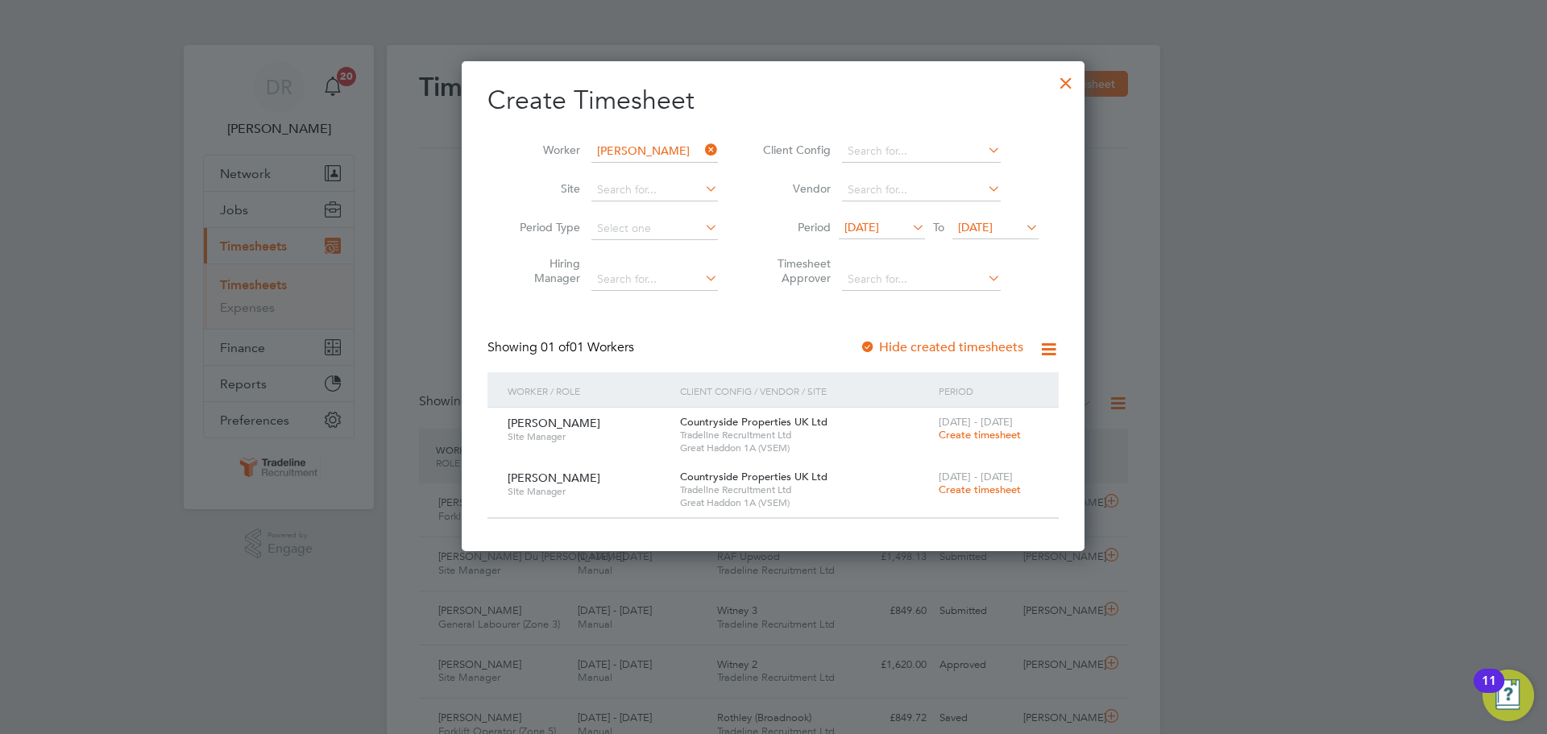
click at [998, 236] on span "[DATE]" at bounding box center [995, 229] width 86 height 22
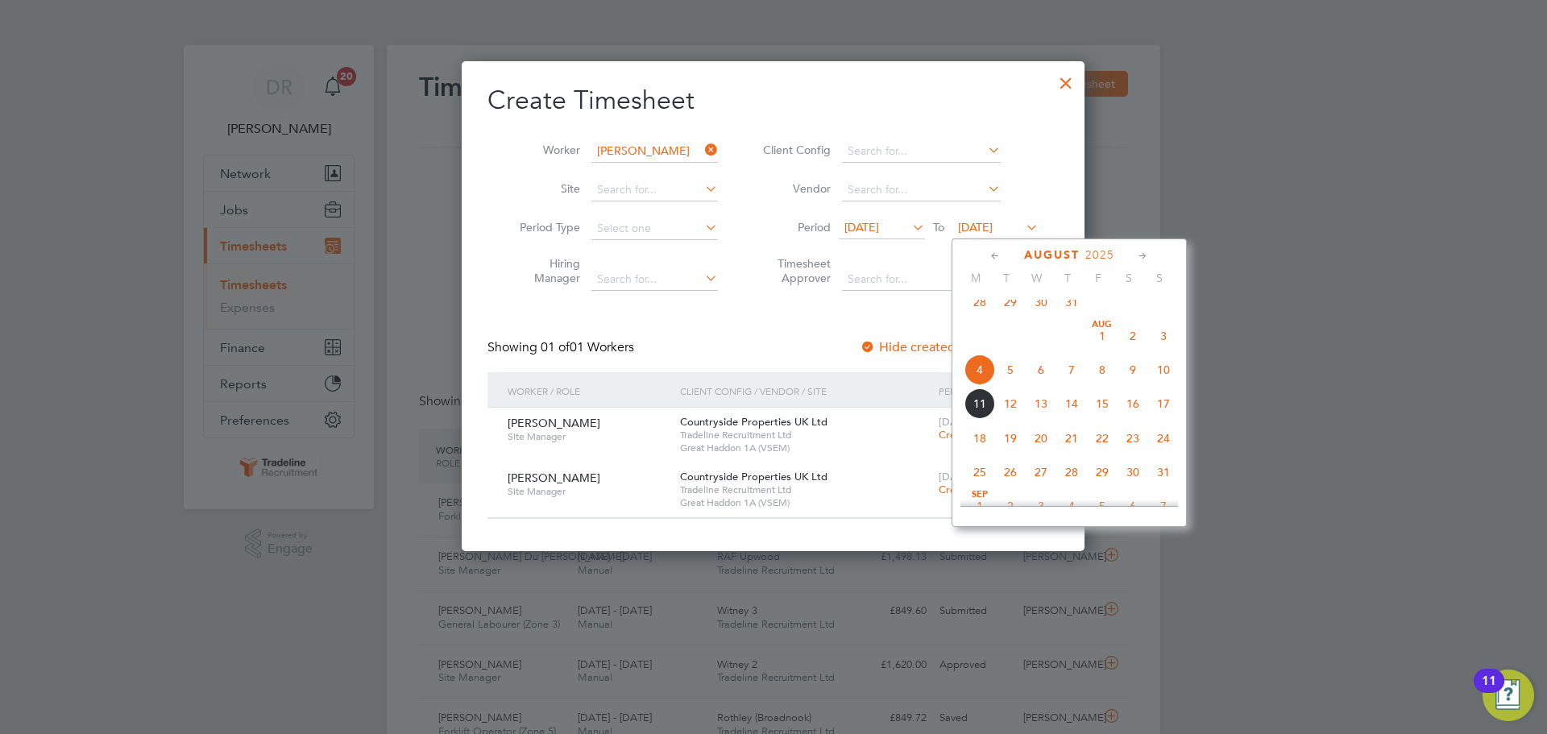
click at [1164, 483] on span "31" at bounding box center [1163, 472] width 31 height 31
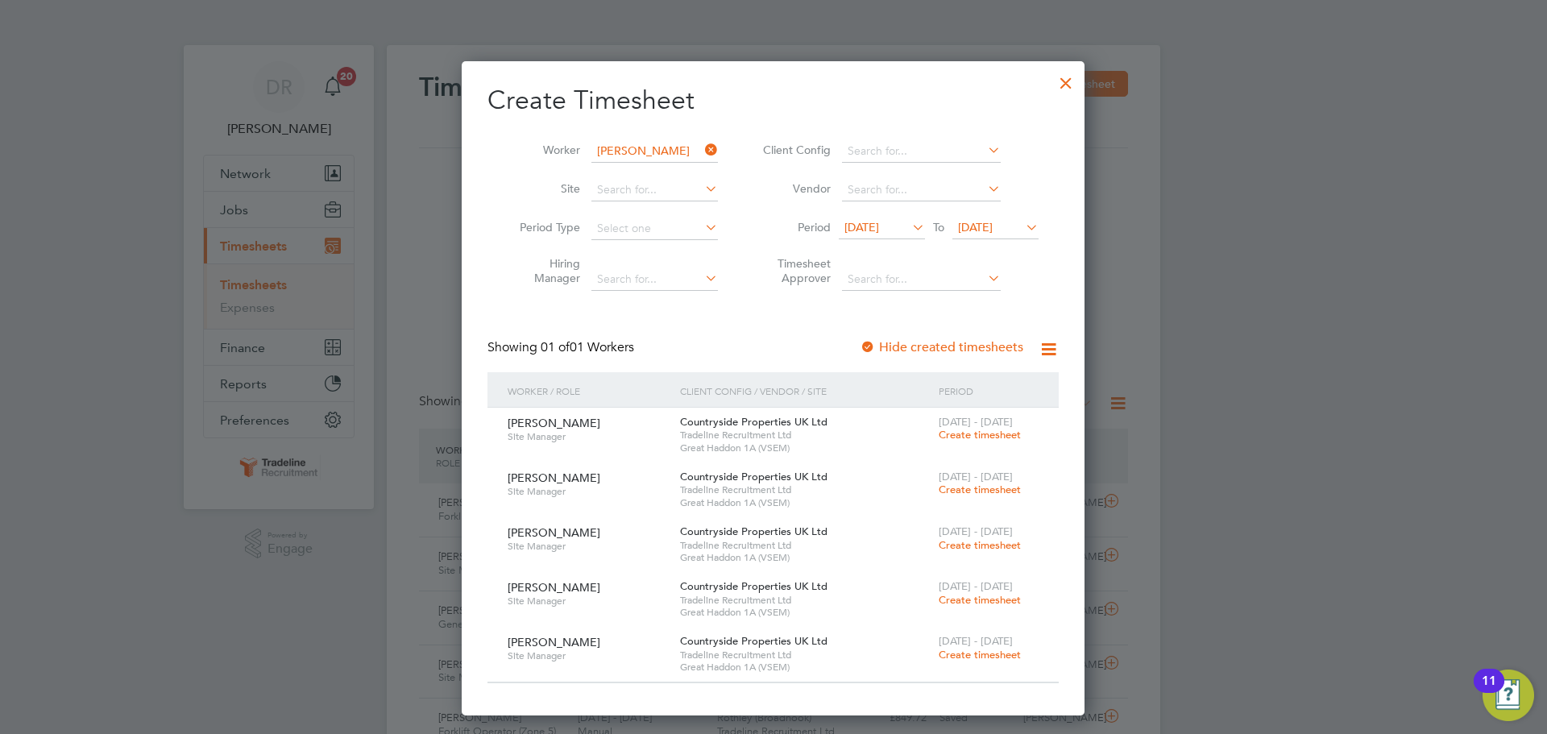
click at [1059, 80] on div at bounding box center [1065, 78] width 29 height 29
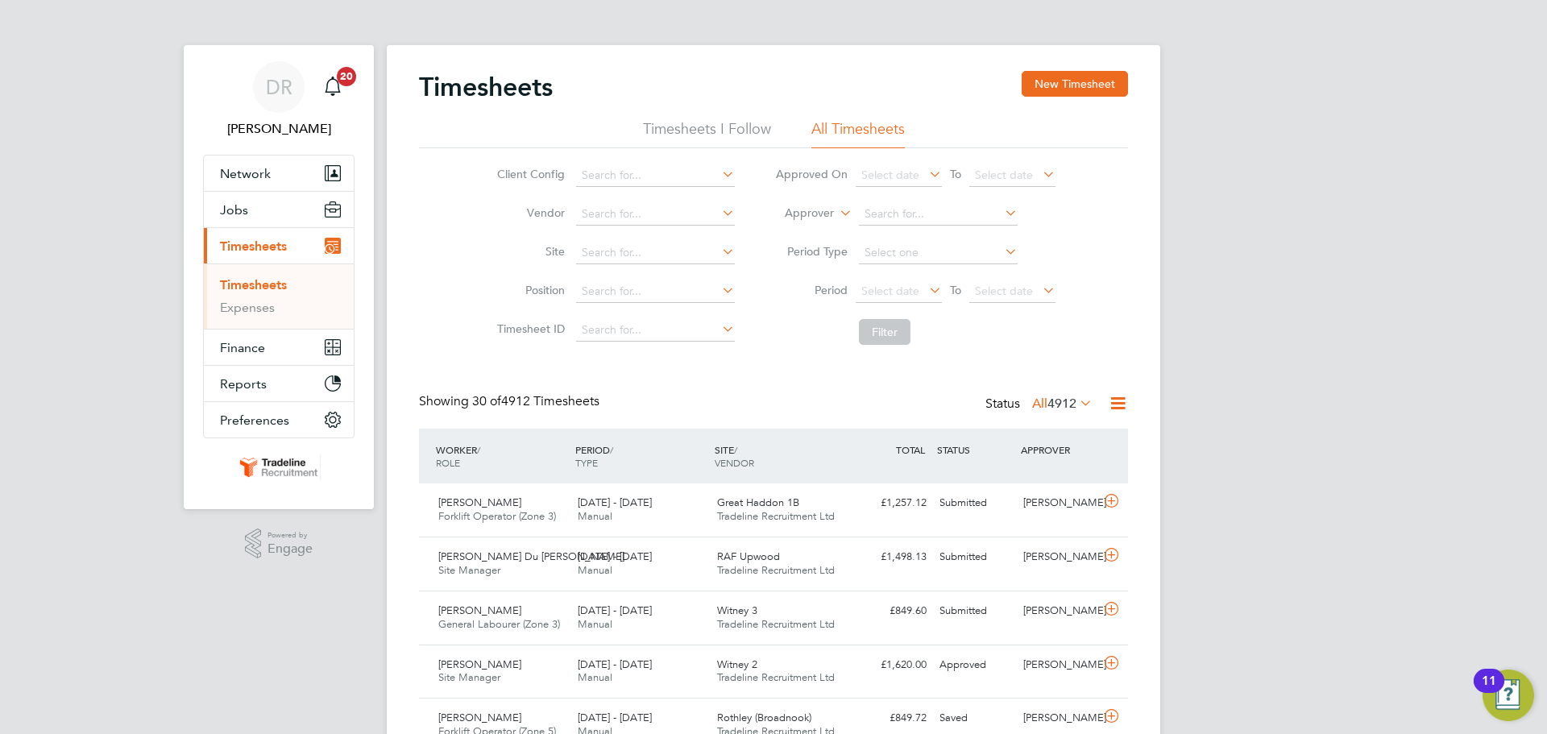
click at [789, 222] on li "Worker" at bounding box center [794, 232] width 80 height 21
click at [856, 210] on li "Worker" at bounding box center [915, 214] width 321 height 39
click at [914, 201] on li "Worker" at bounding box center [915, 214] width 321 height 39
click at [914, 211] on input at bounding box center [938, 214] width 159 height 23
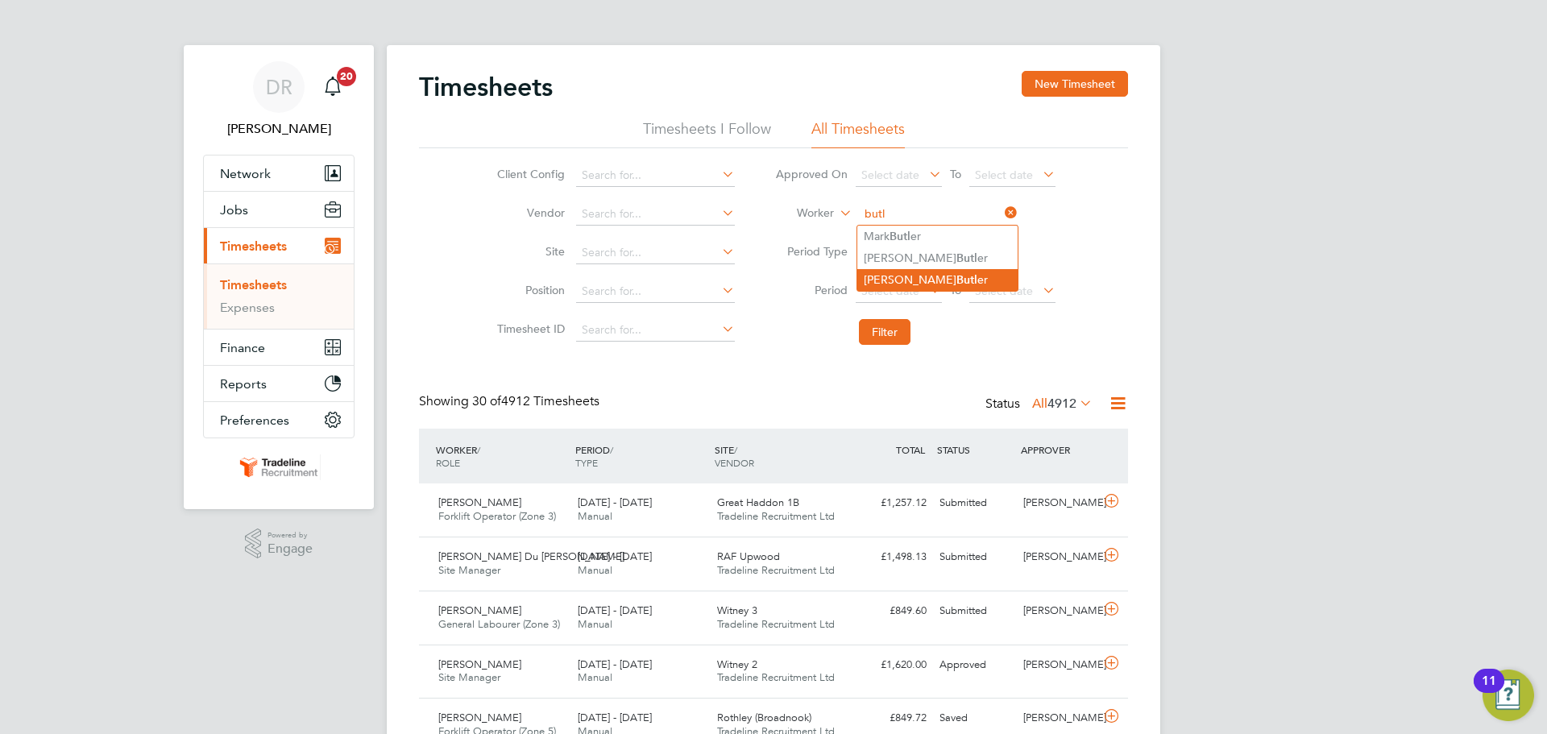
click at [956, 273] on b "Butl" at bounding box center [966, 280] width 21 height 14
type input "[PERSON_NAME]"
click at [862, 353] on li "Filter" at bounding box center [915, 332] width 321 height 42
click at [867, 334] on button "Filter" at bounding box center [885, 332] width 52 height 26
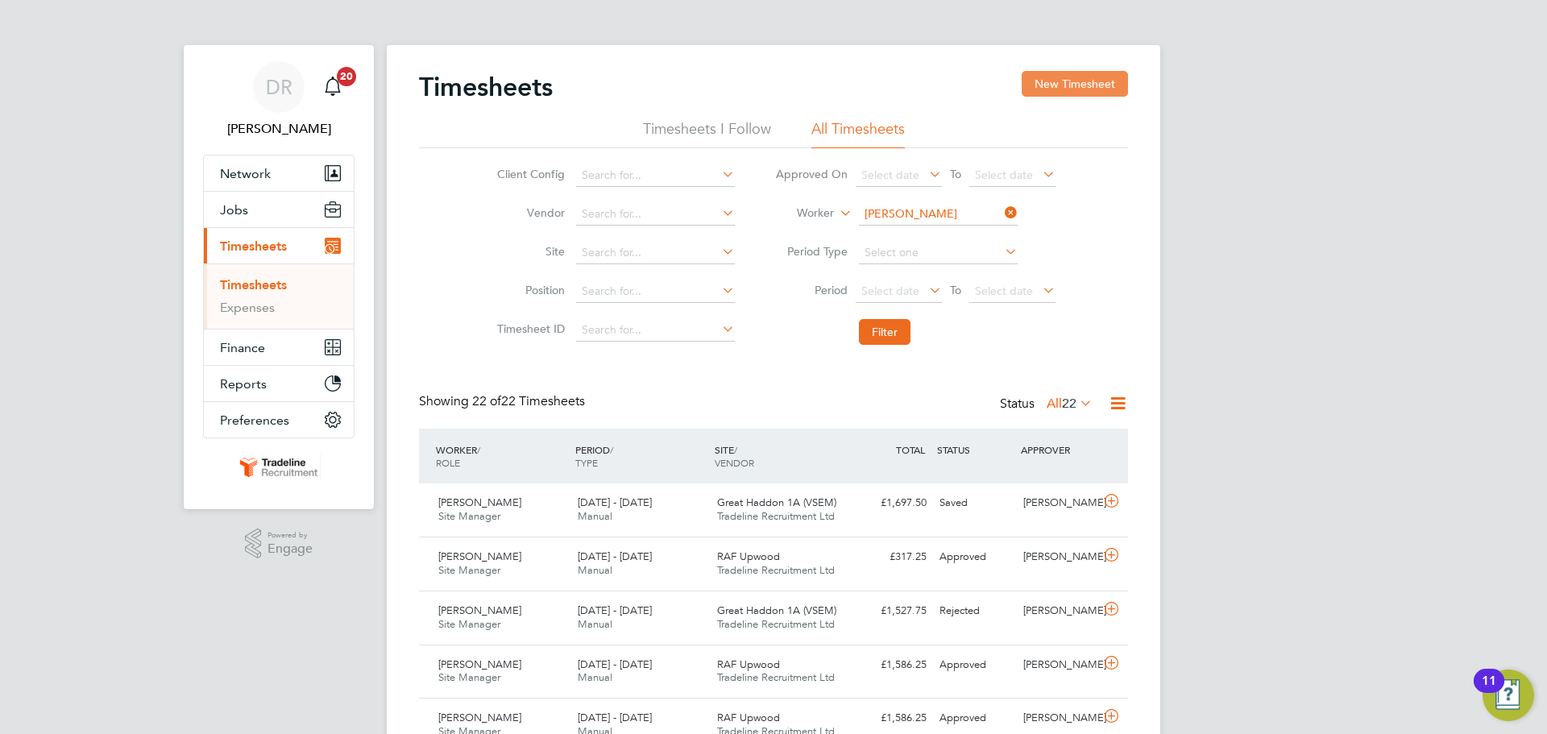
click at [1053, 82] on button "New Timesheet" at bounding box center [1075, 84] width 106 height 26
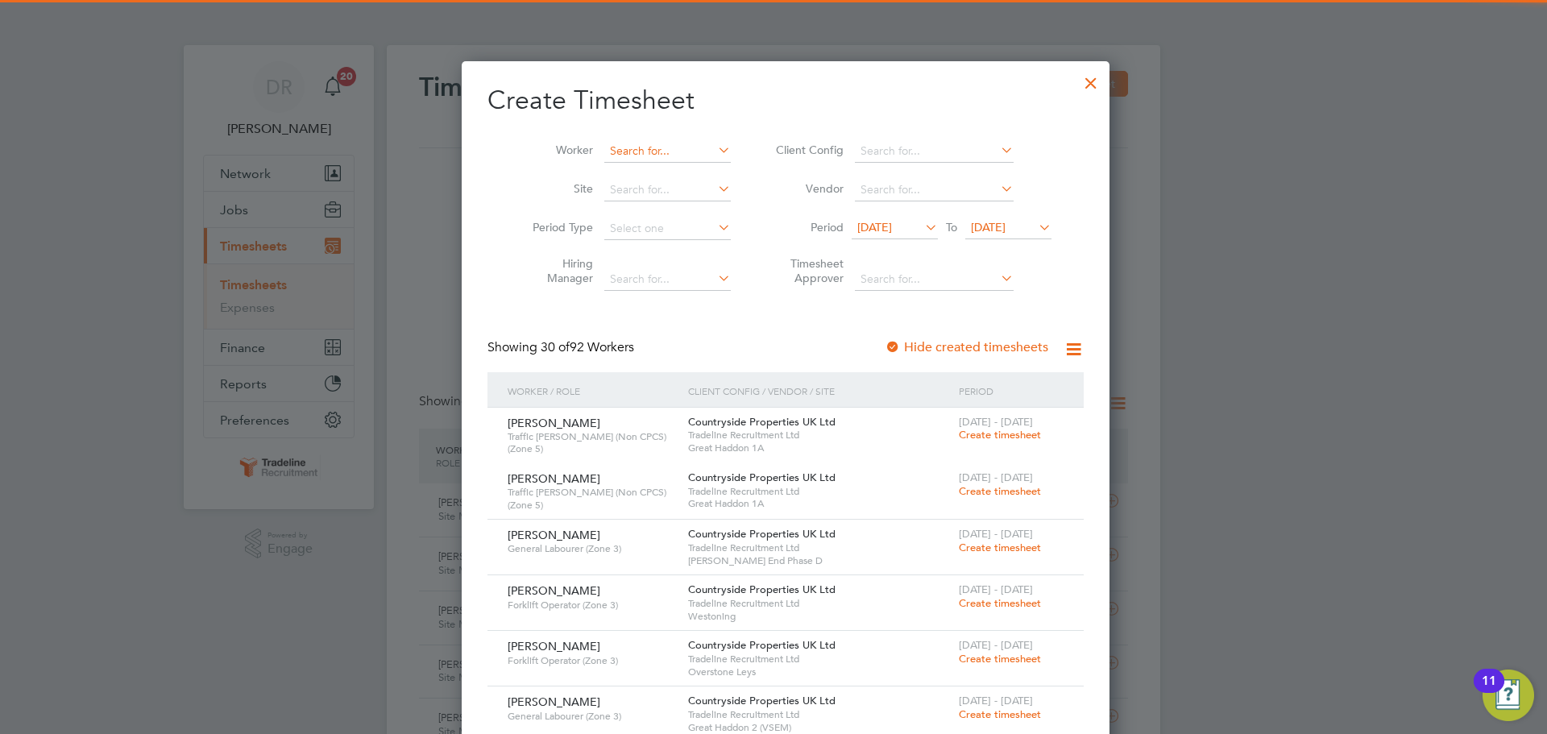
scroll to position [2426, 624]
click at [634, 154] on input at bounding box center [667, 151] width 126 height 23
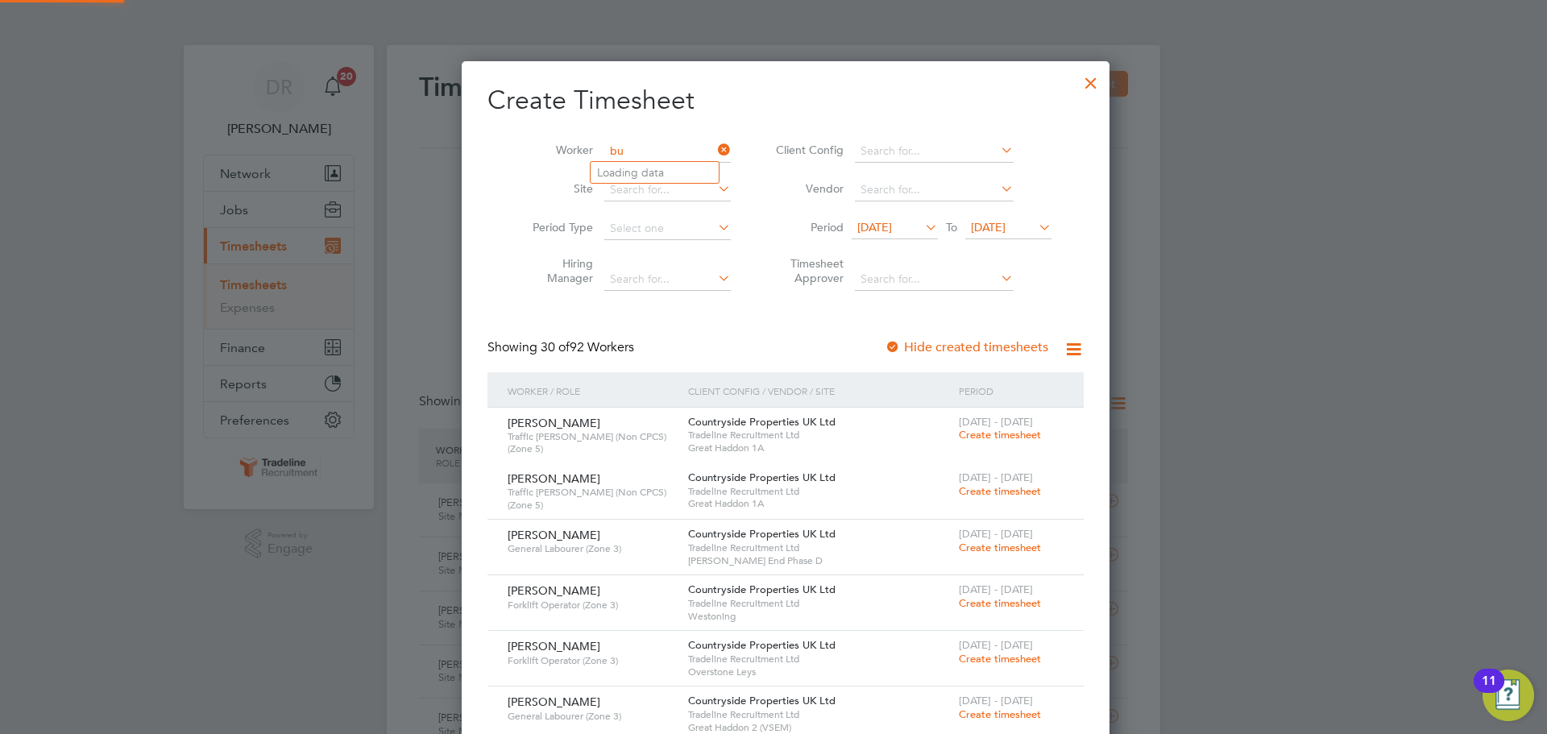
type input "b"
click at [690, 168] on b "Gram" at bounding box center [704, 173] width 29 height 14
type input "[PERSON_NAME]"
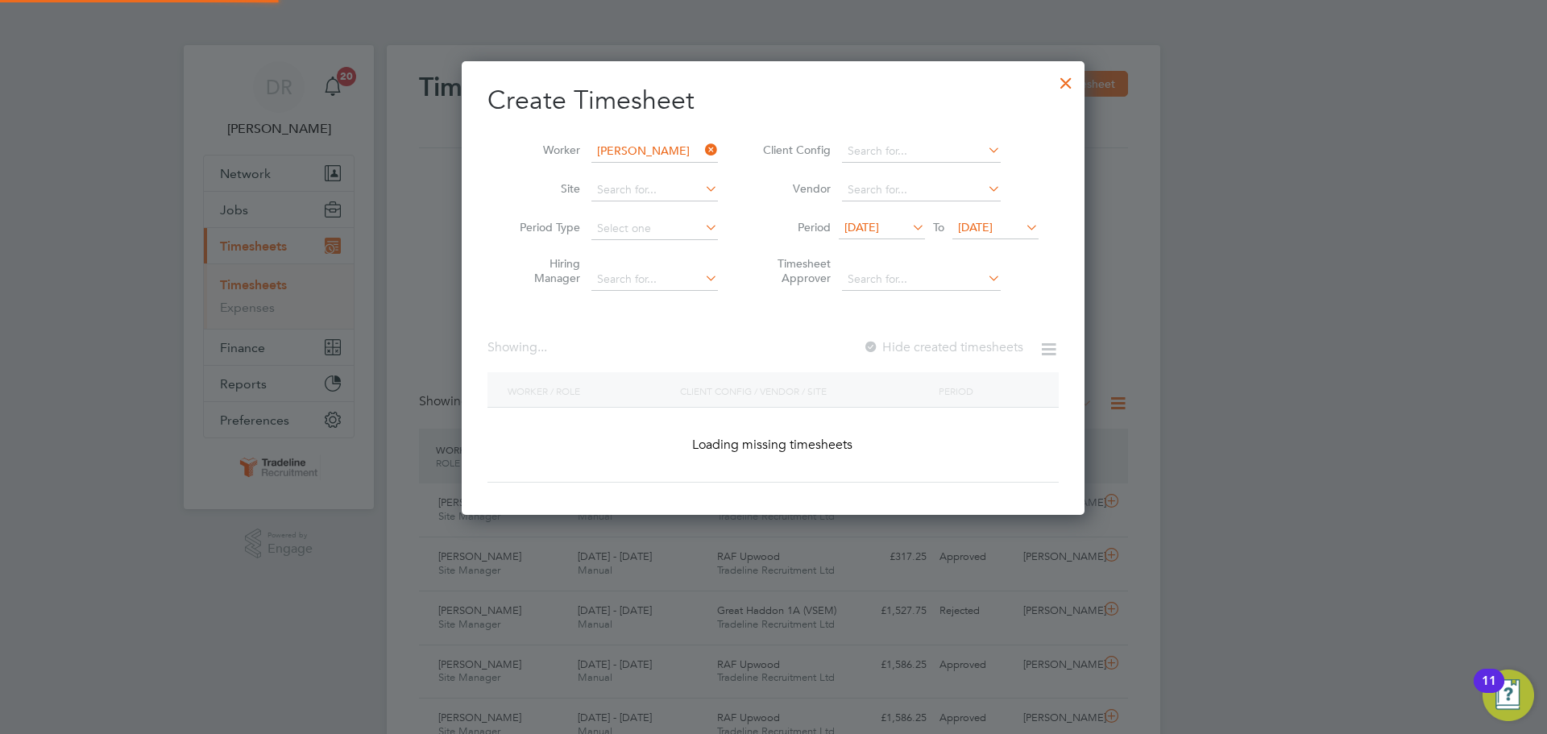
scroll to position [454, 624]
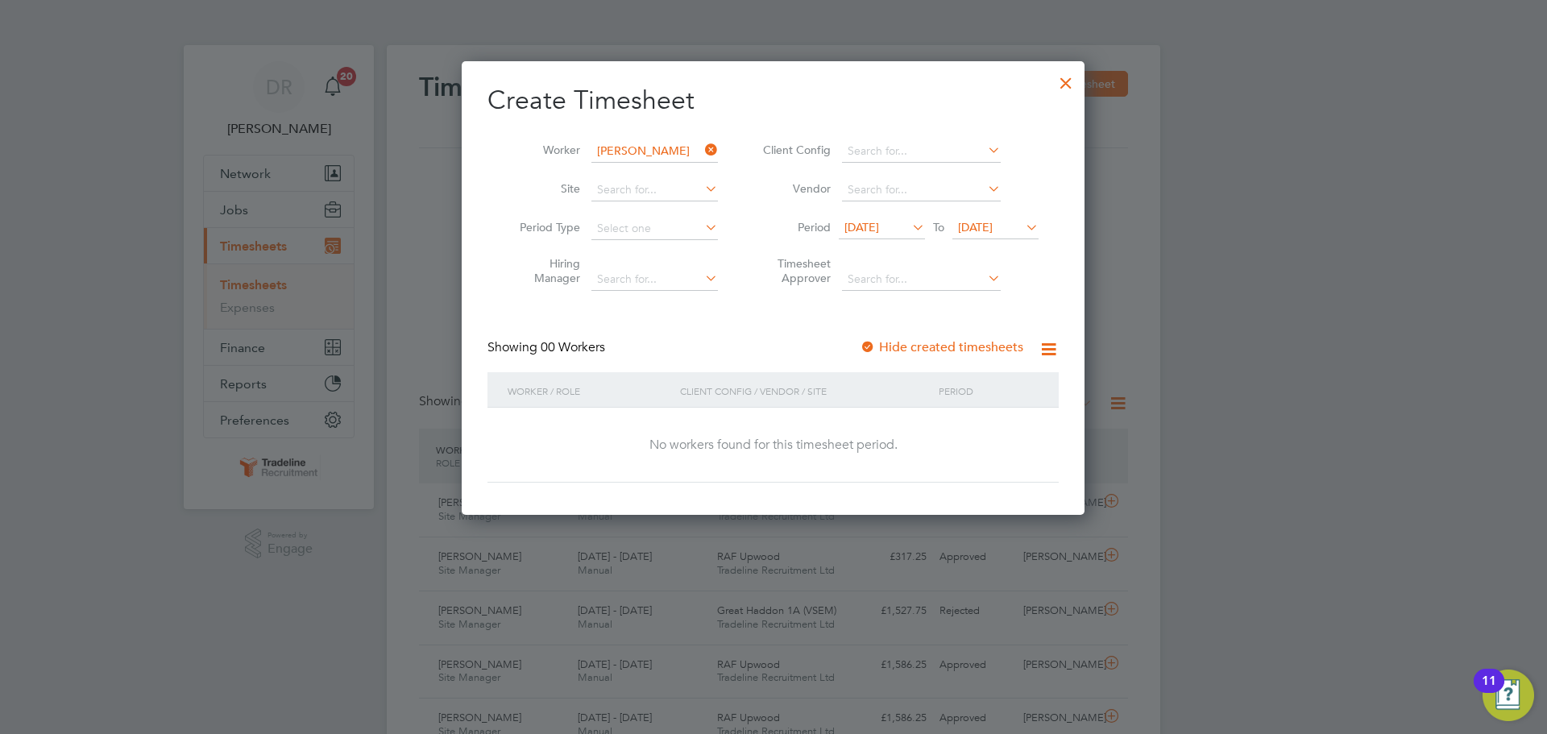
click at [986, 225] on span "[DATE]" at bounding box center [975, 227] width 35 height 15
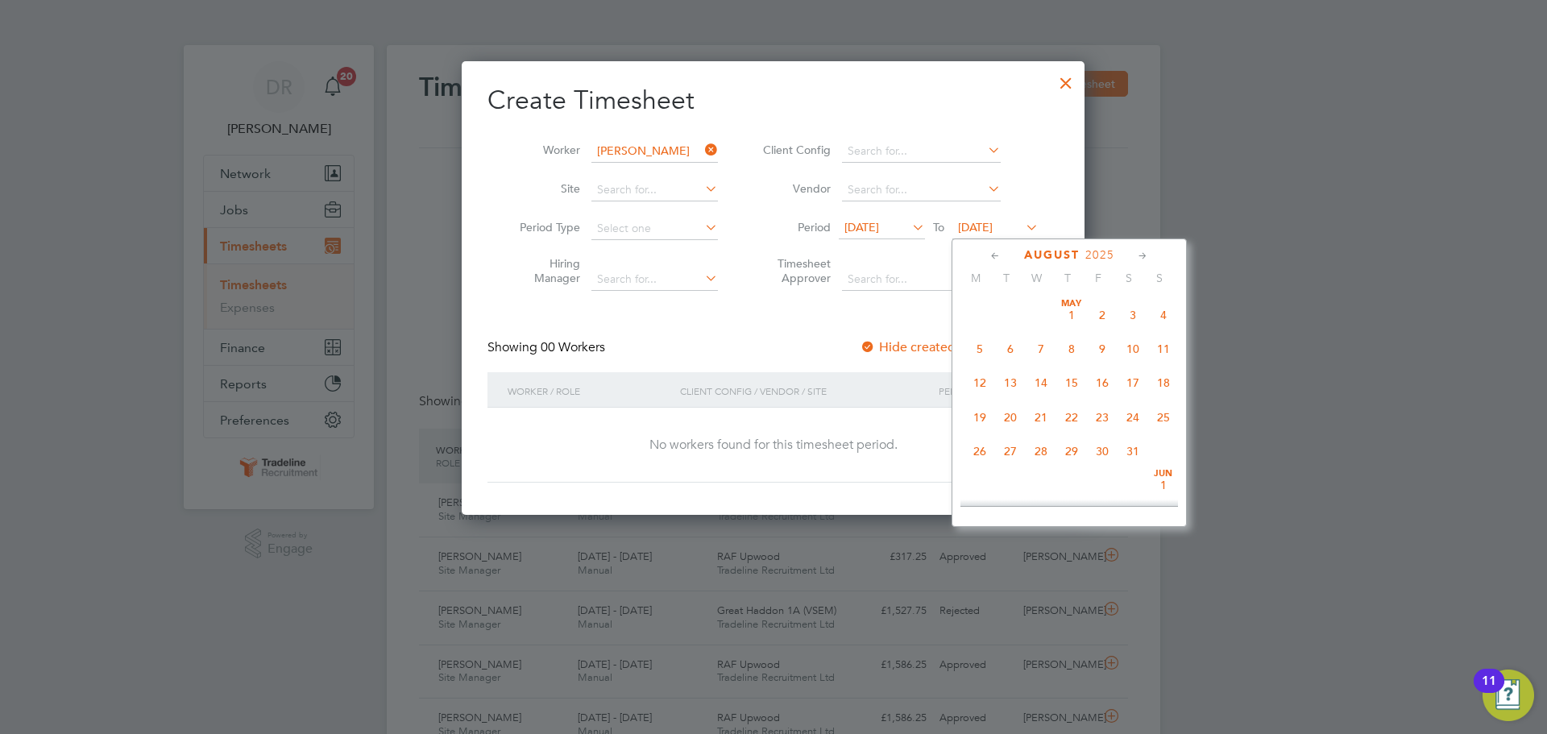
scroll to position [523, 0]
click at [1163, 383] on span "10" at bounding box center [1163, 369] width 31 height 31
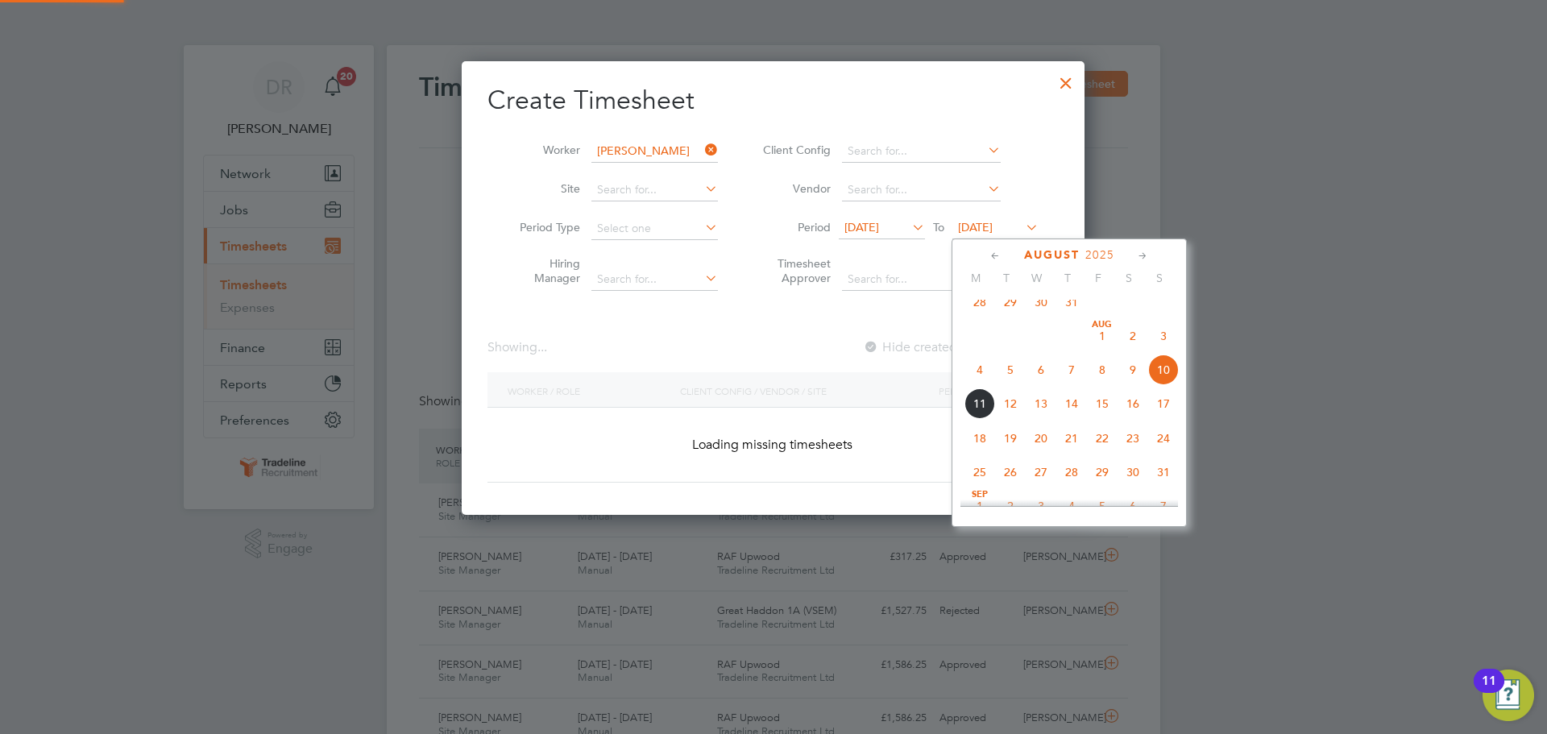
scroll to position [454, 624]
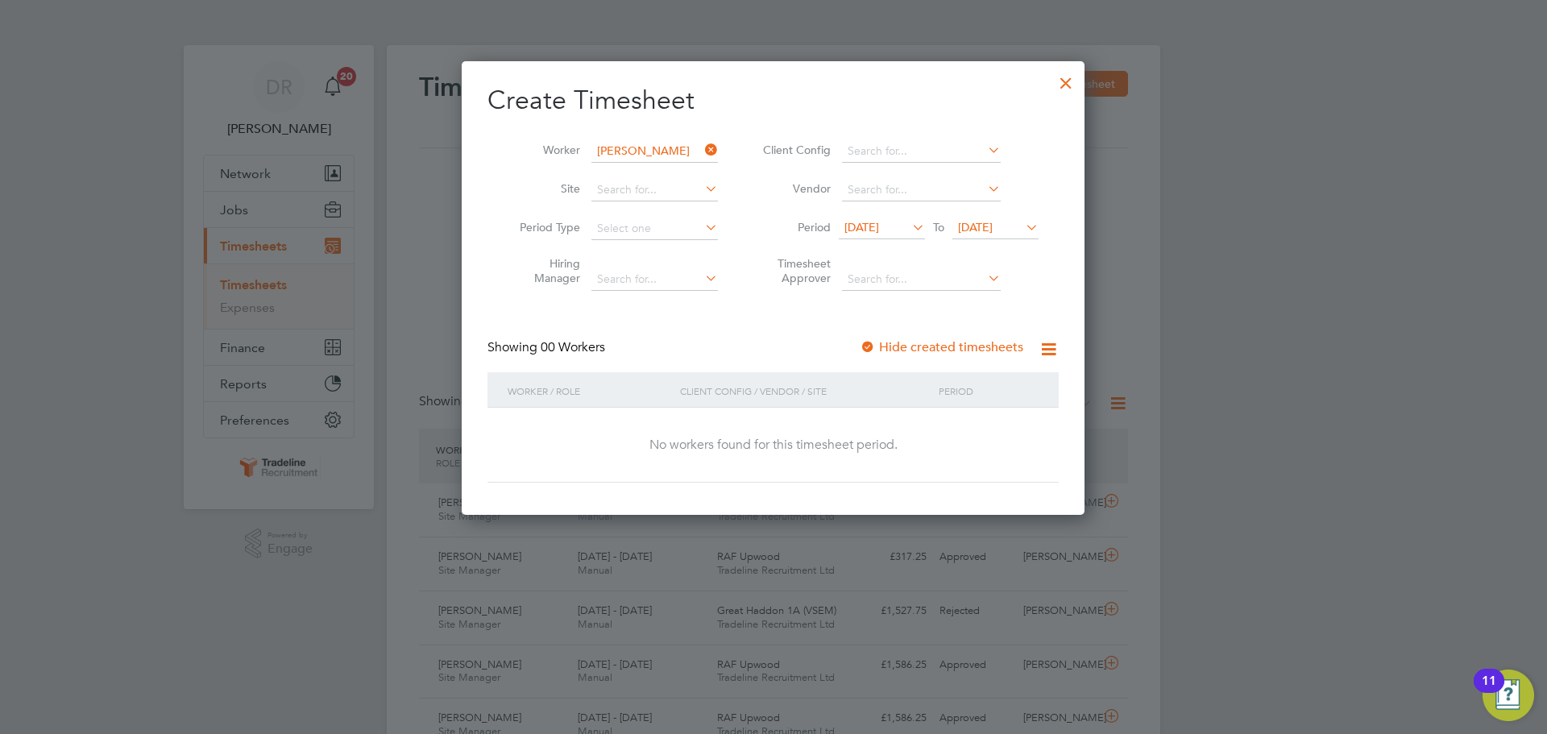
click at [1043, 226] on li "Period [DATE] To [DATE]" at bounding box center [898, 228] width 321 height 39
click at [1022, 231] on icon at bounding box center [1022, 227] width 0 height 23
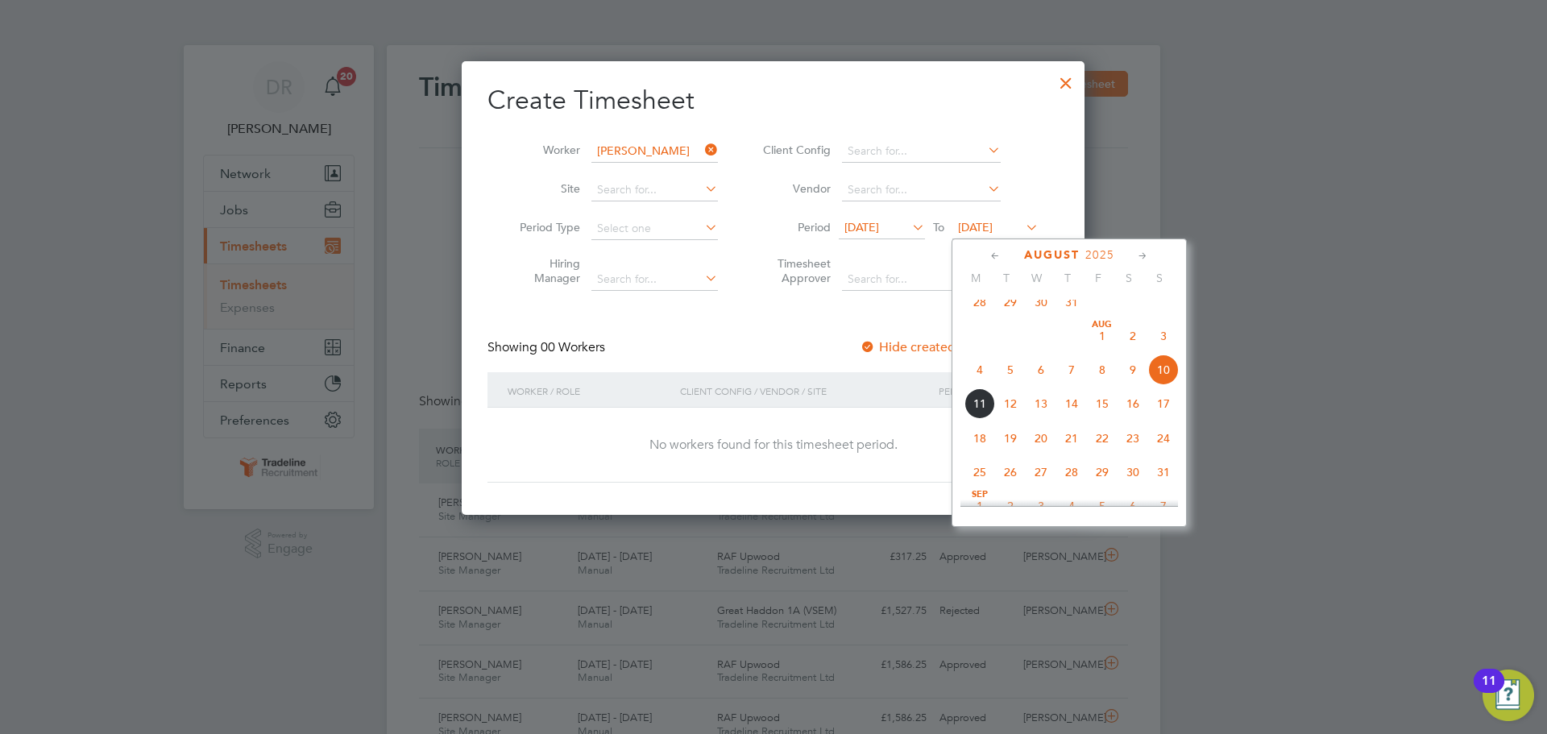
click at [1167, 416] on span "17" at bounding box center [1163, 403] width 31 height 31
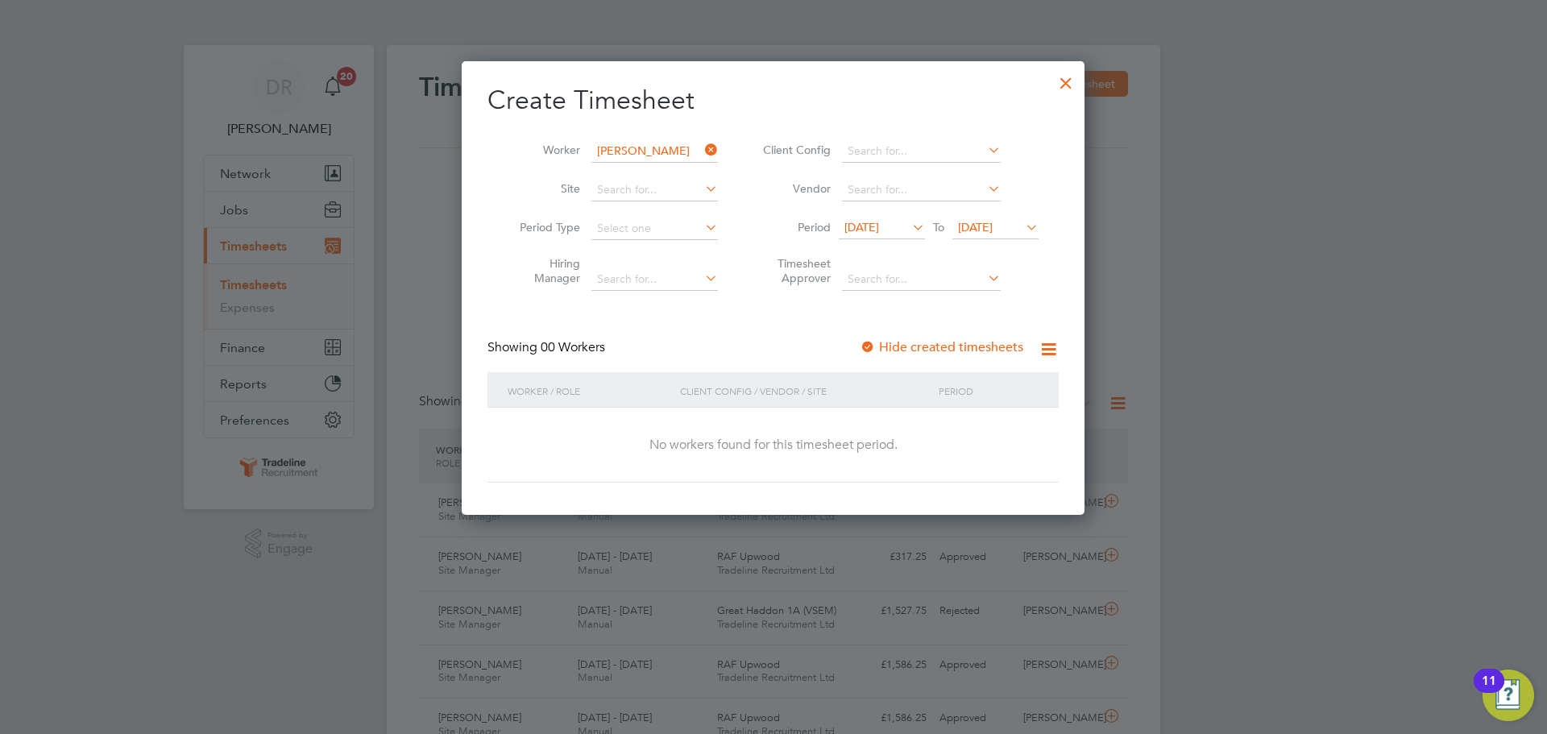
click at [864, 225] on span "[DATE]" at bounding box center [861, 227] width 35 height 15
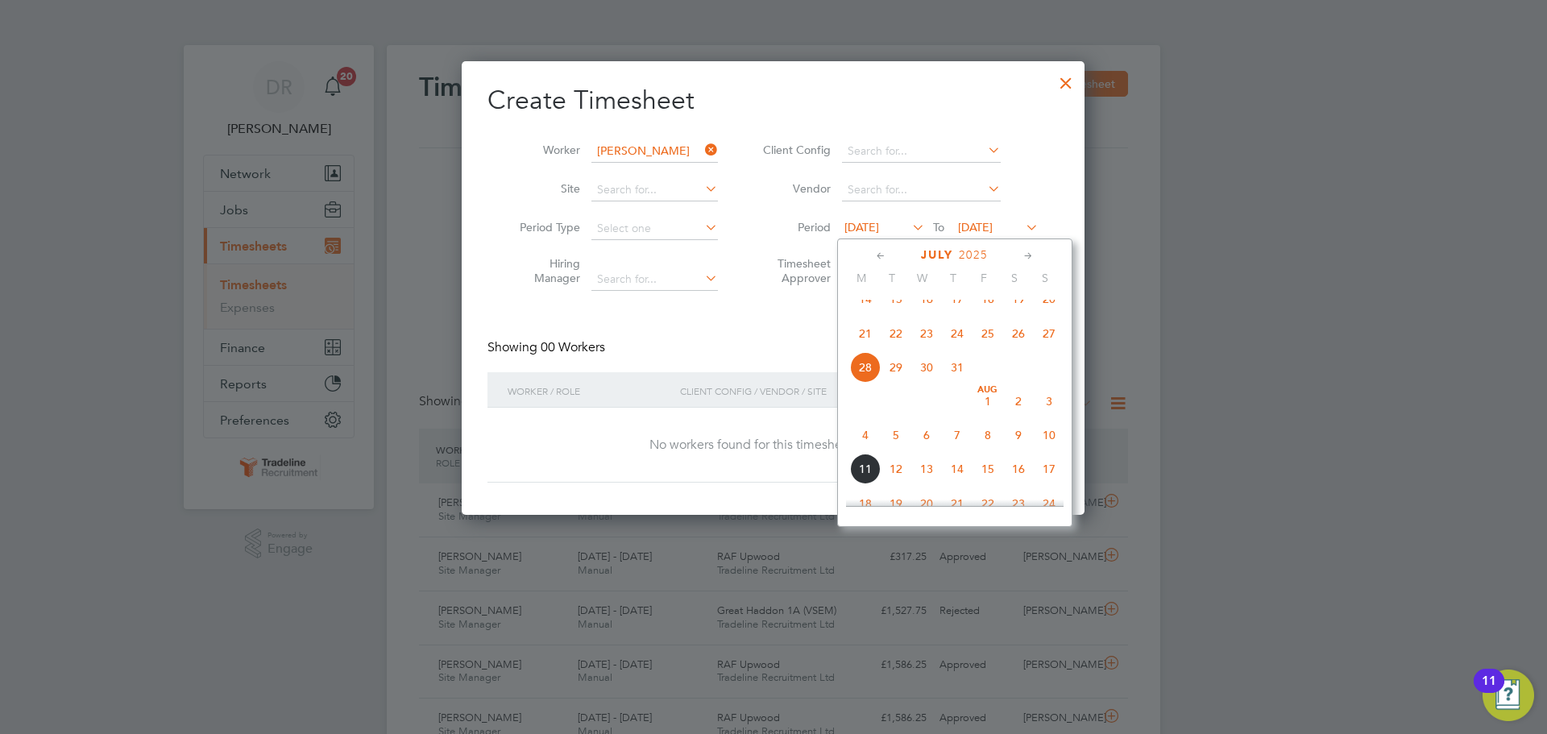
click at [1033, 179] on li "Vendor" at bounding box center [898, 190] width 321 height 39
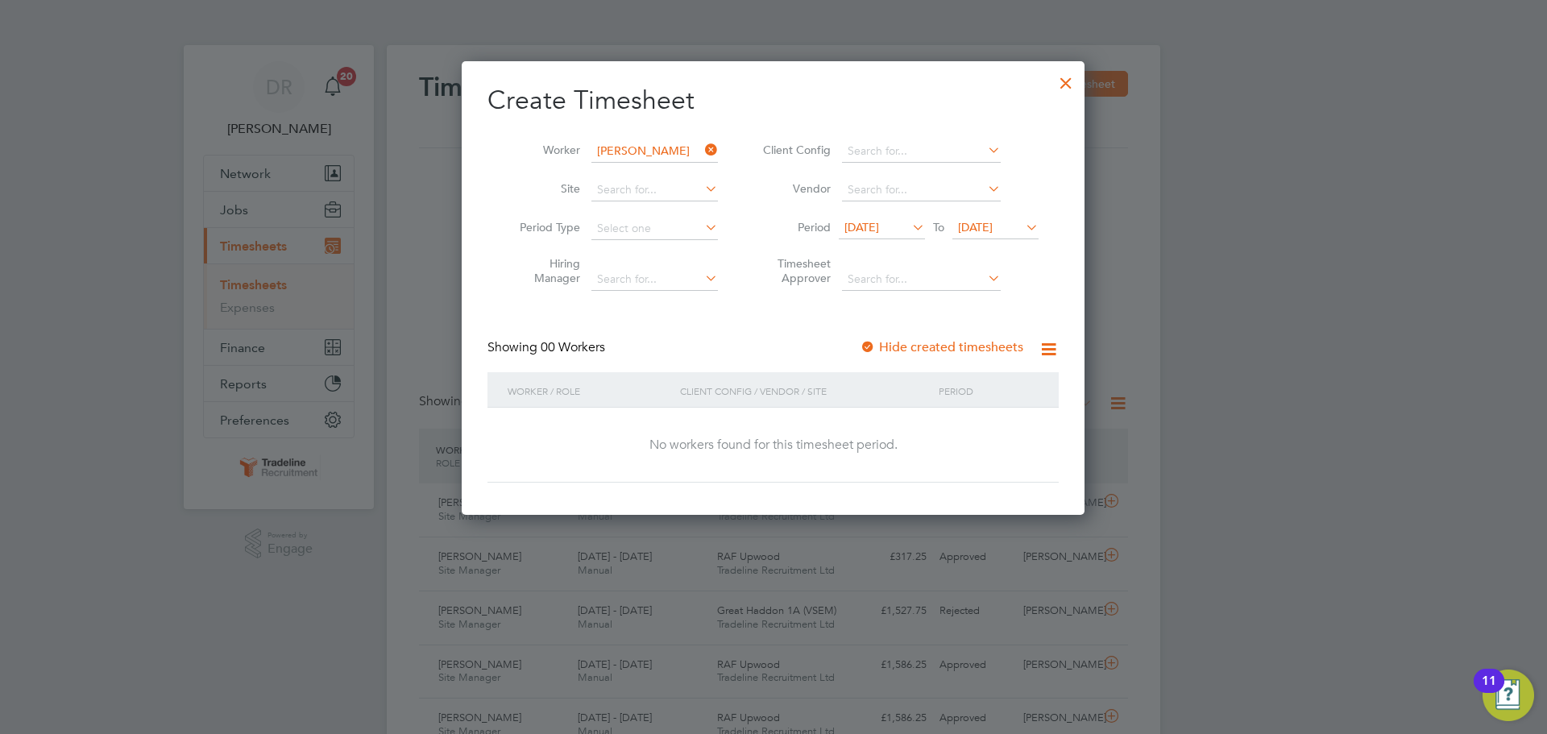
click at [1064, 92] on div at bounding box center [1065, 78] width 29 height 29
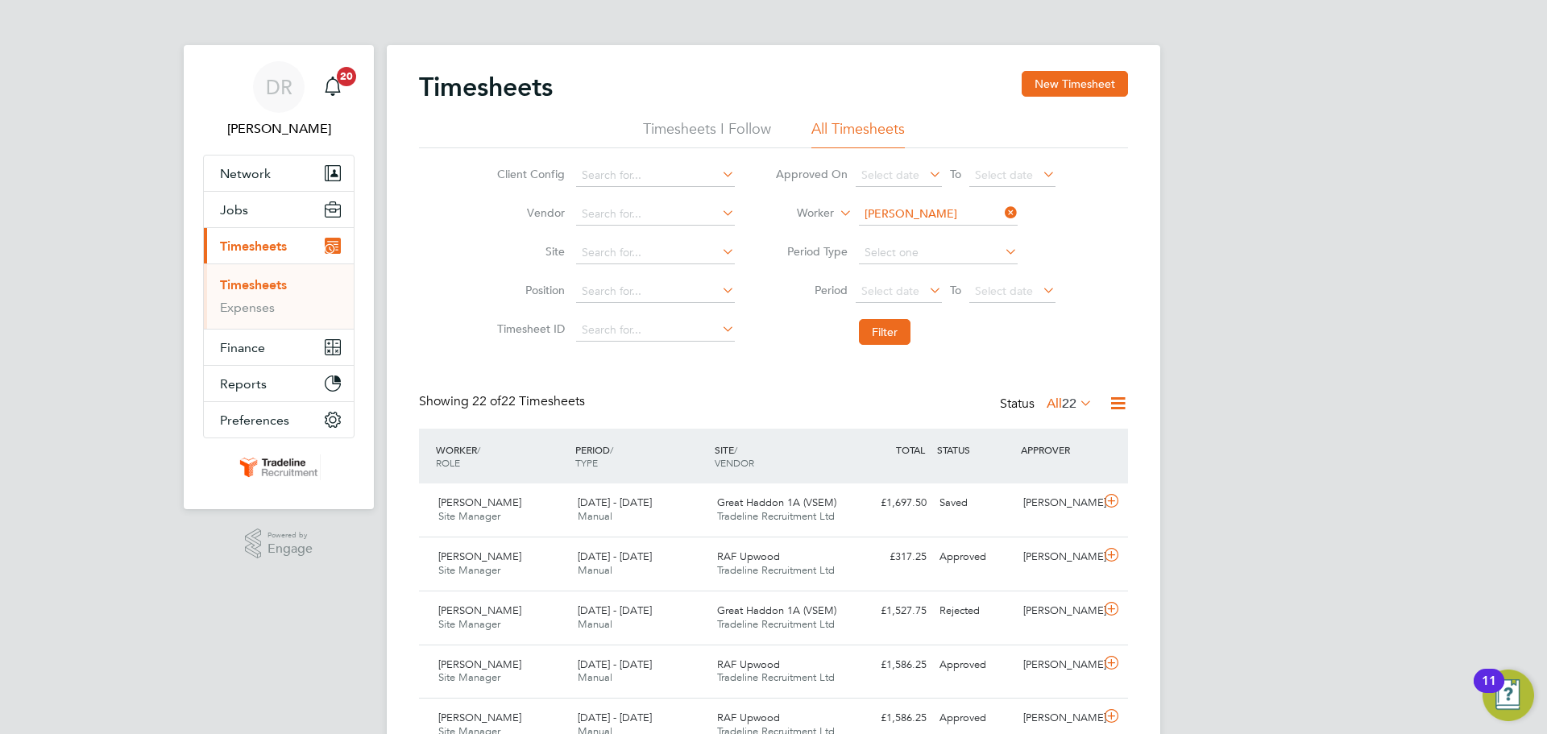
scroll to position [41, 140]
